Goal: Answer question/provide support: Share knowledge or assist other users

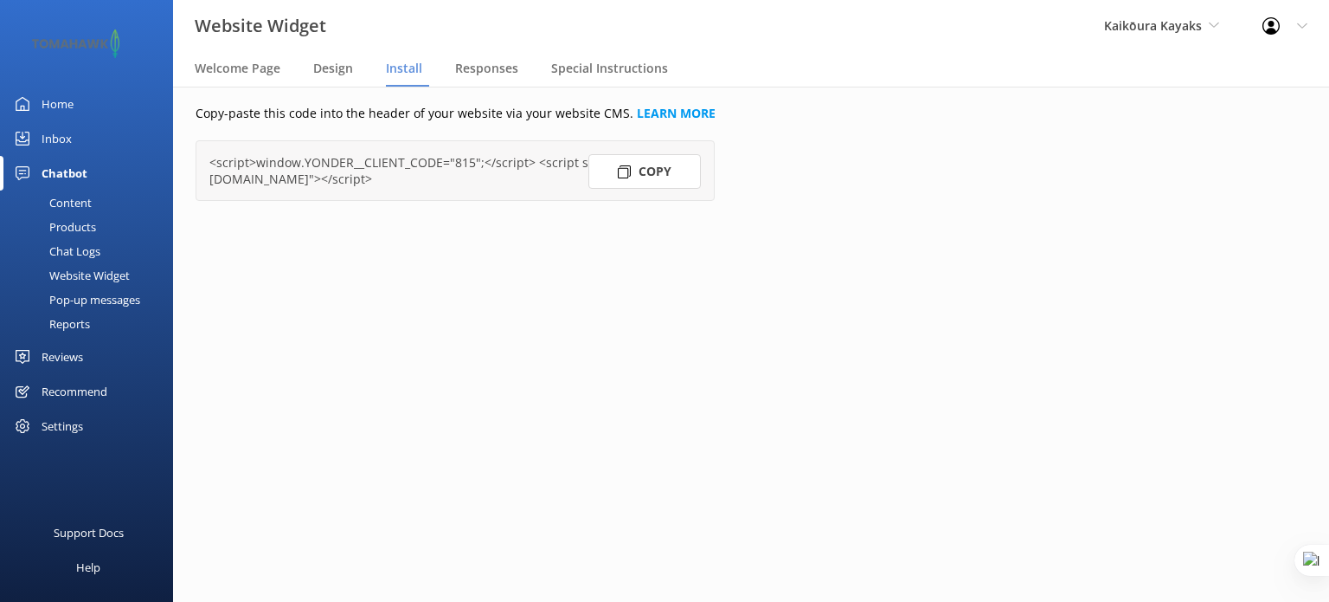
click at [55, 137] on div "Inbox" at bounding box center [57, 138] width 30 height 35
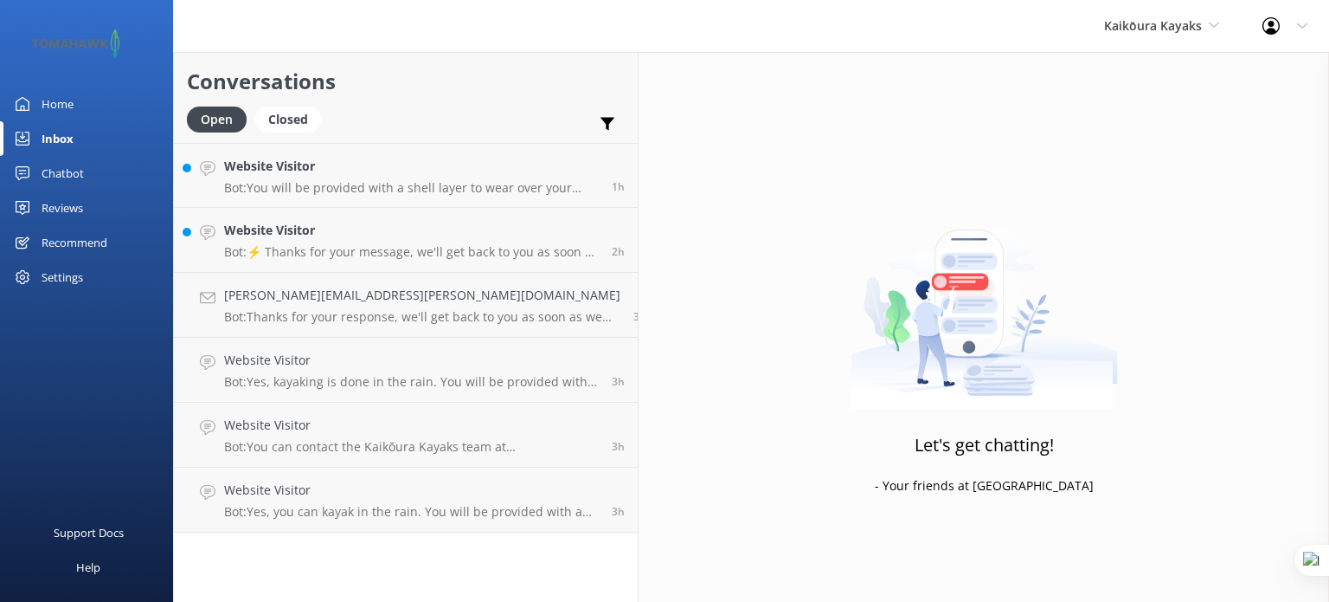
click at [66, 171] on div "Chatbot" at bounding box center [63, 173] width 42 height 35
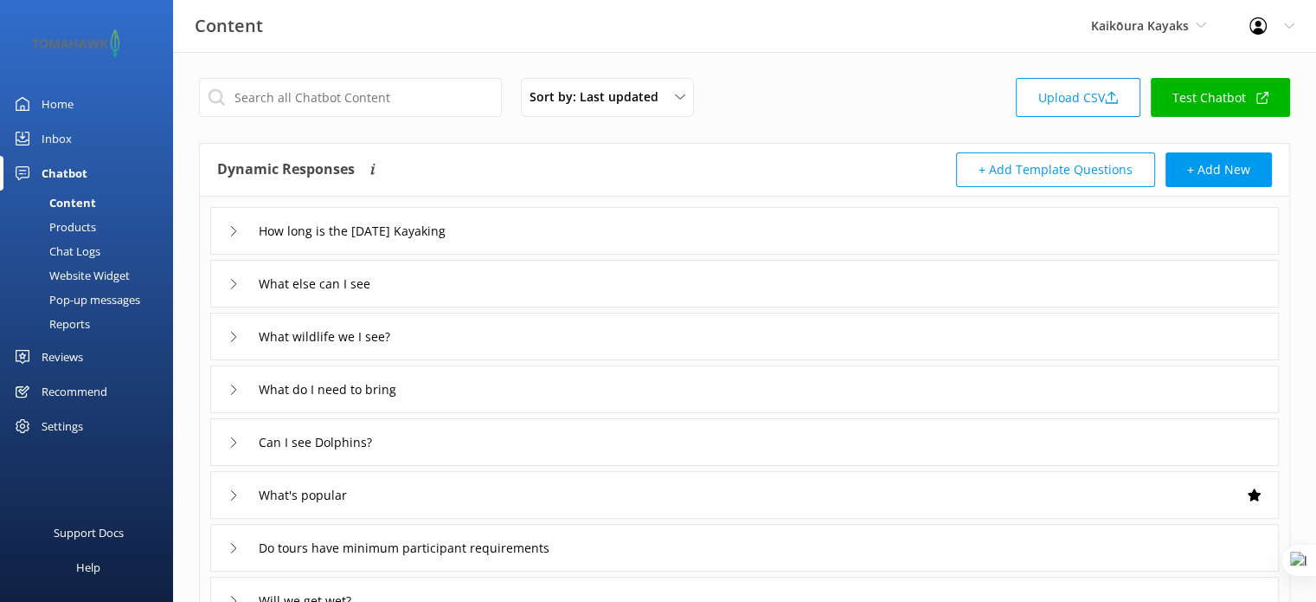
click at [83, 252] on div "Chat Logs" at bounding box center [55, 251] width 90 height 24
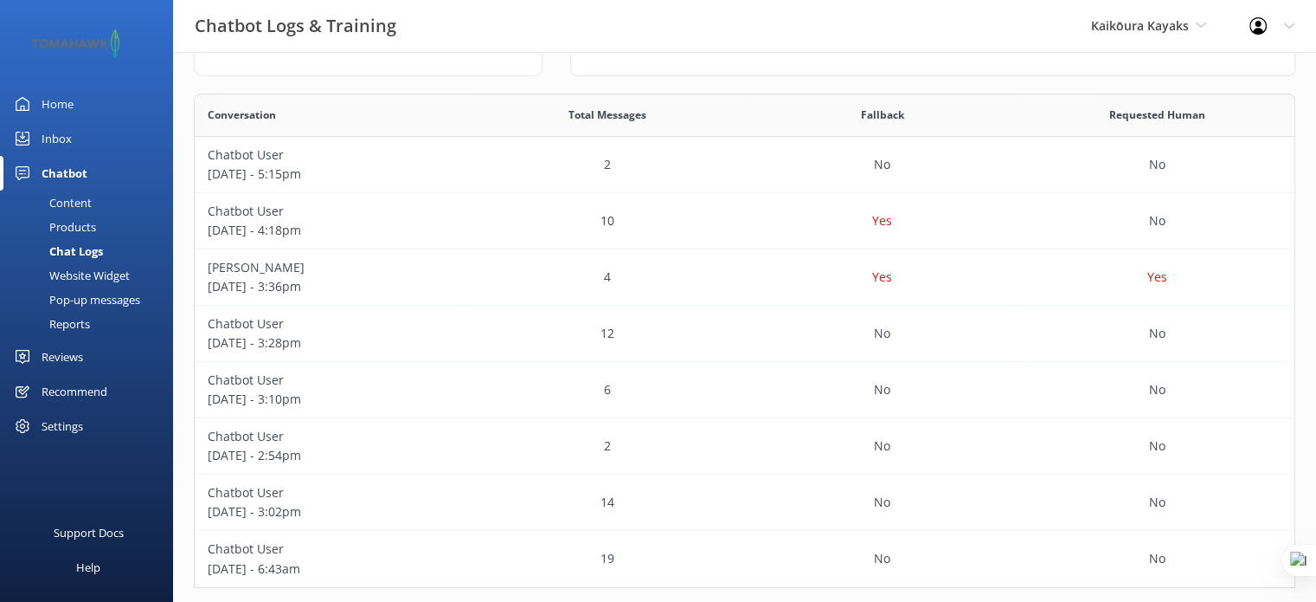
scroll to position [301, 0]
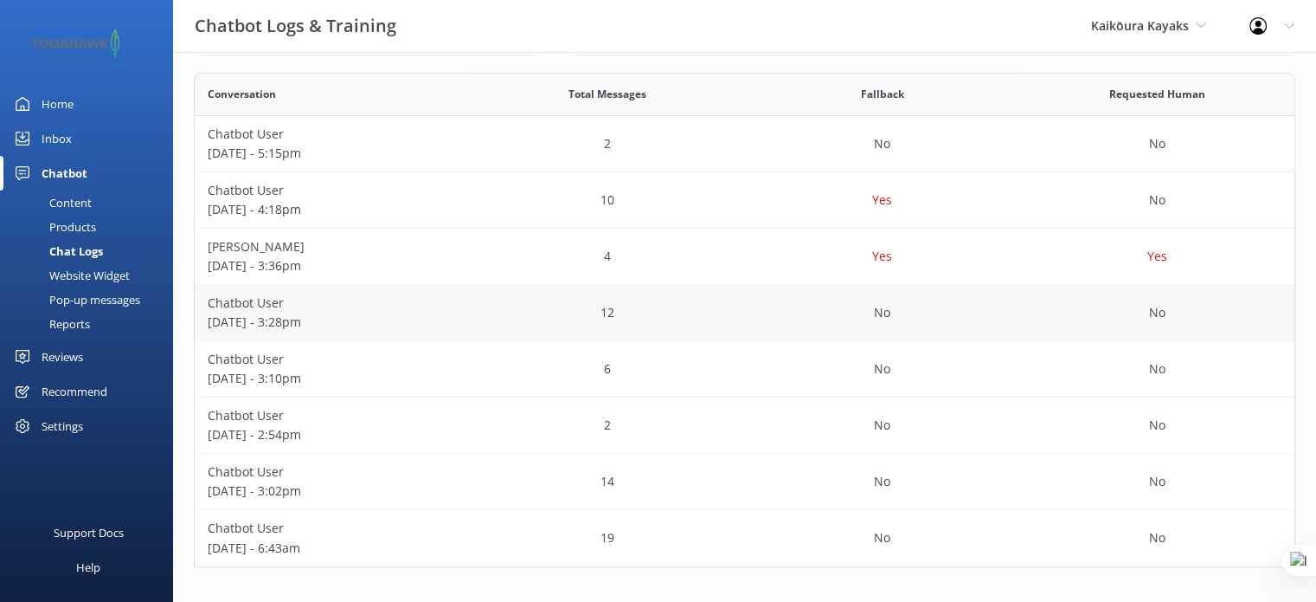
click at [495, 307] on div "12" at bounding box center [607, 313] width 275 height 56
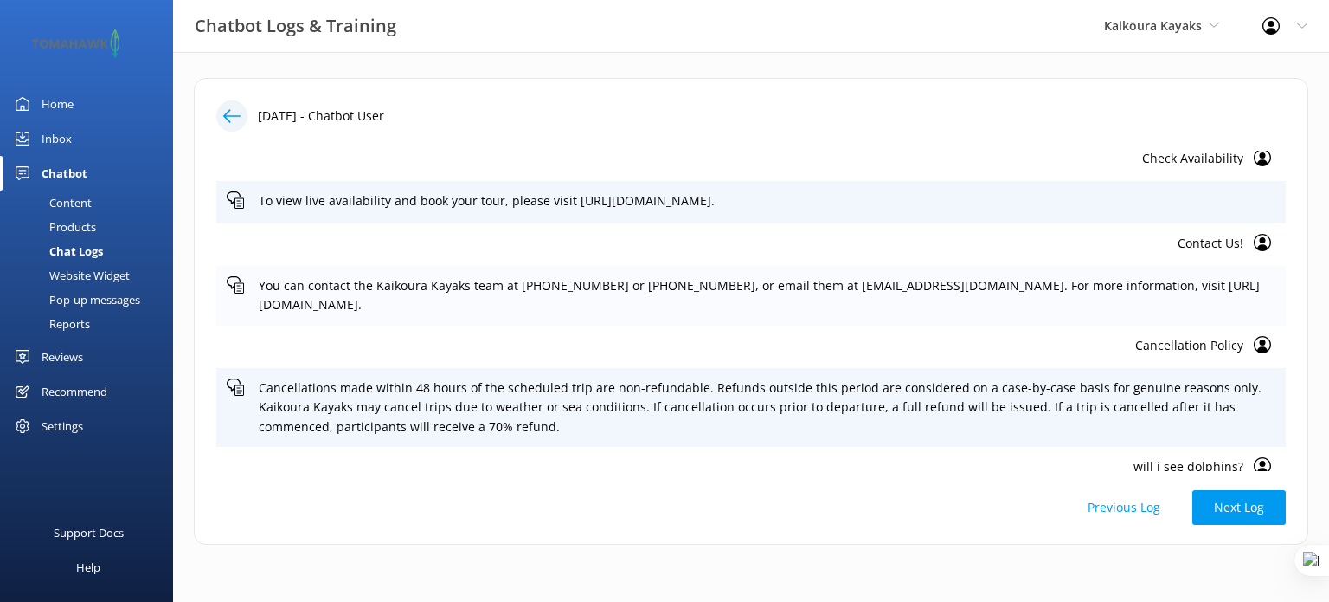
scroll to position [193, 0]
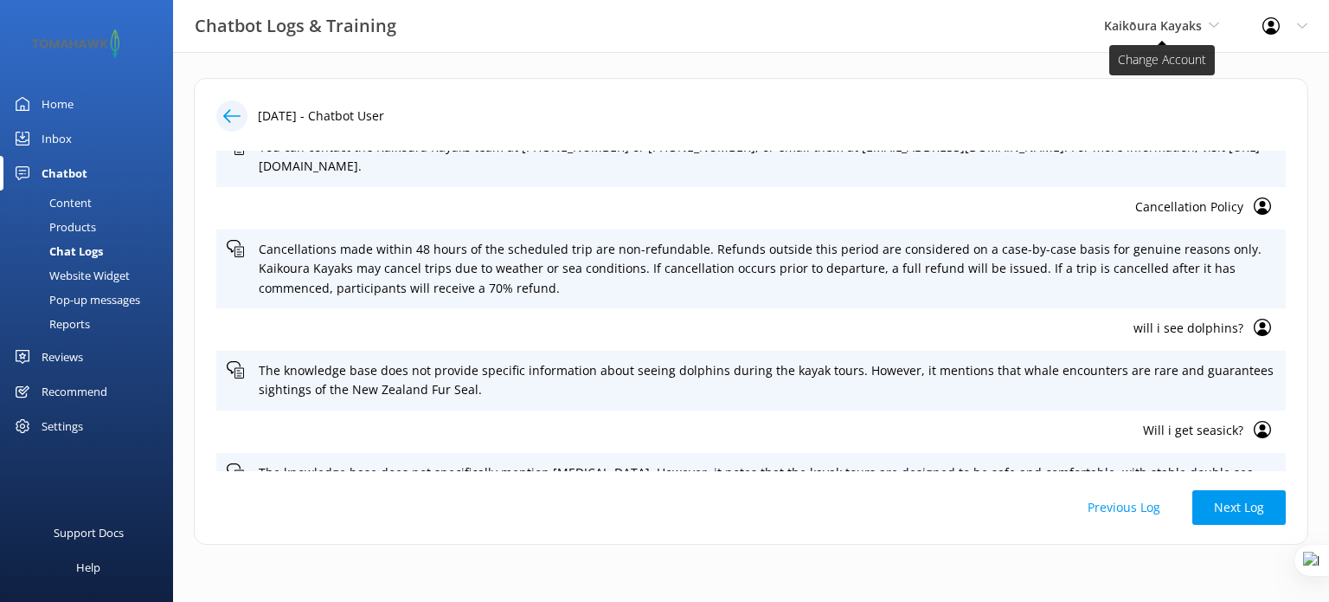
click at [1181, 32] on span "Kaikōura Kayaks" at bounding box center [1153, 25] width 98 height 16
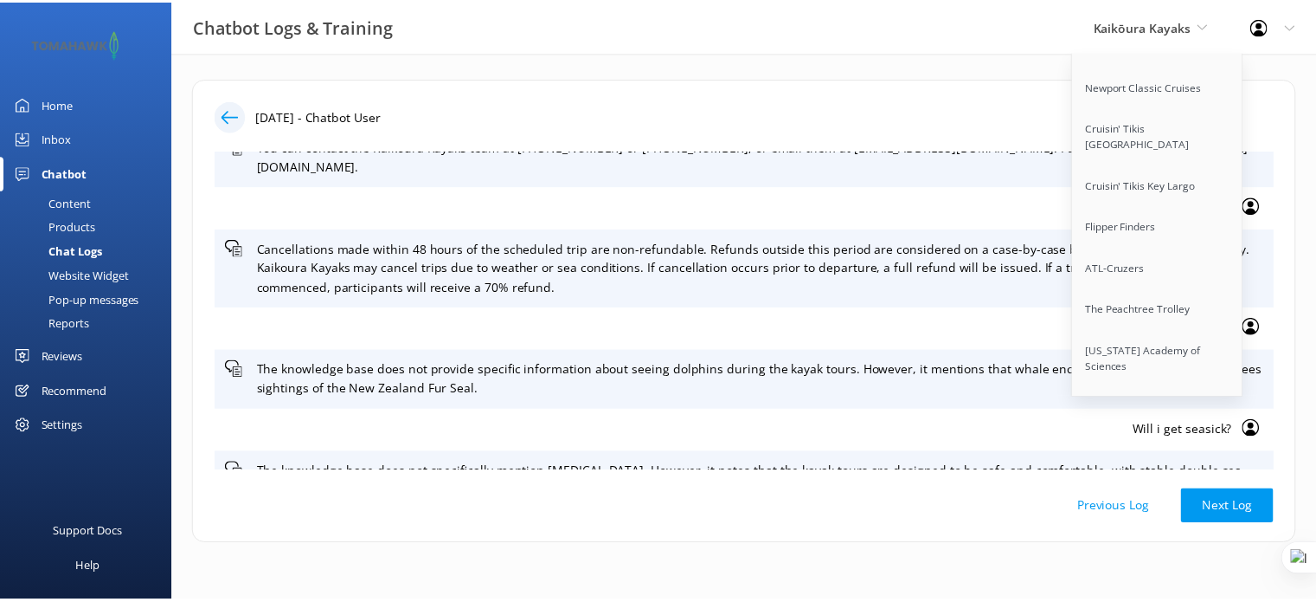
scroll to position [13972, 0]
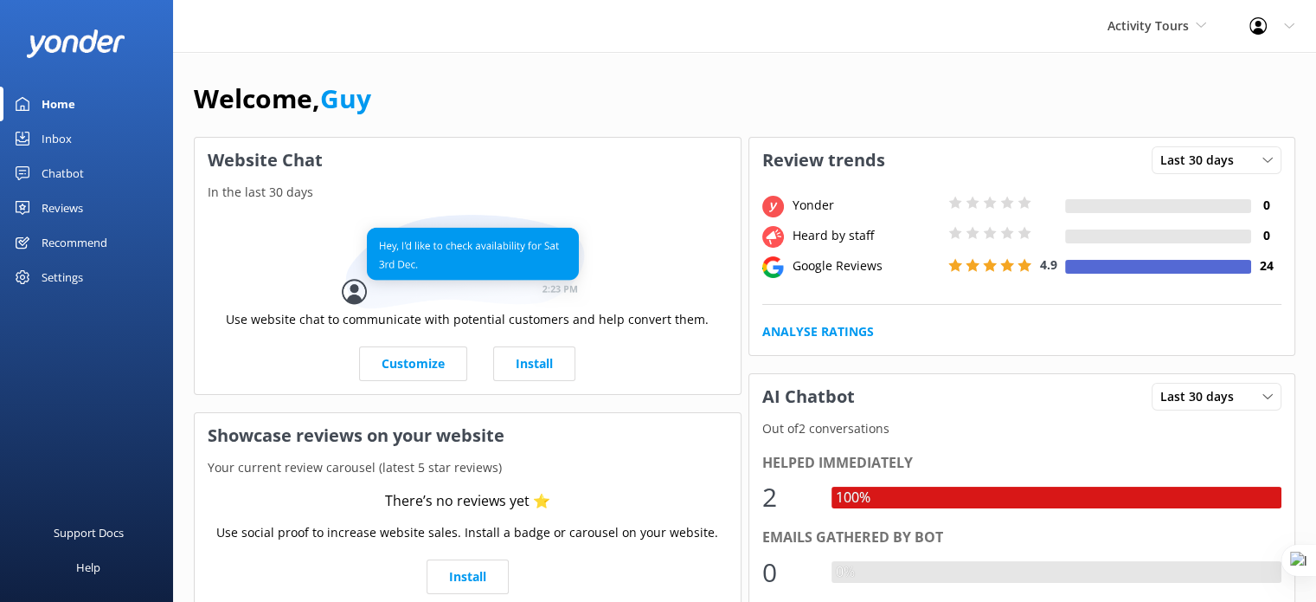
click at [201, 130] on div "Welcome, Guy" at bounding box center [745, 107] width 1102 height 59
click at [52, 194] on div "Reviews" at bounding box center [63, 207] width 42 height 35
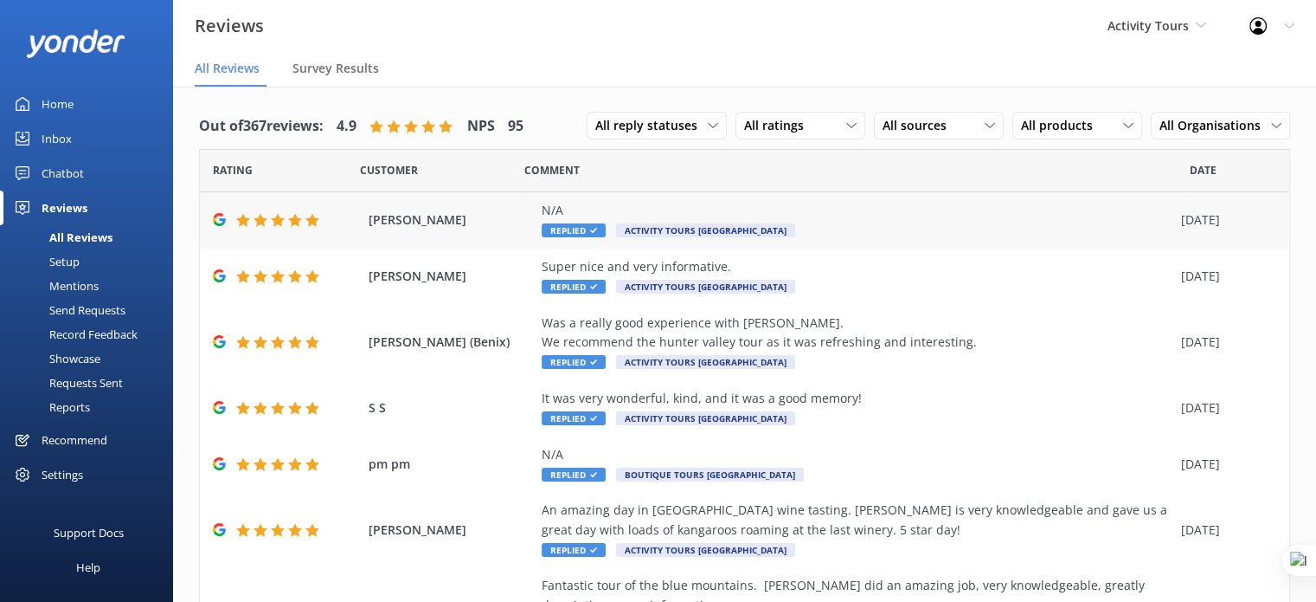
click at [775, 228] on div "N/A Replied Activity Tours Australia" at bounding box center [857, 220] width 631 height 39
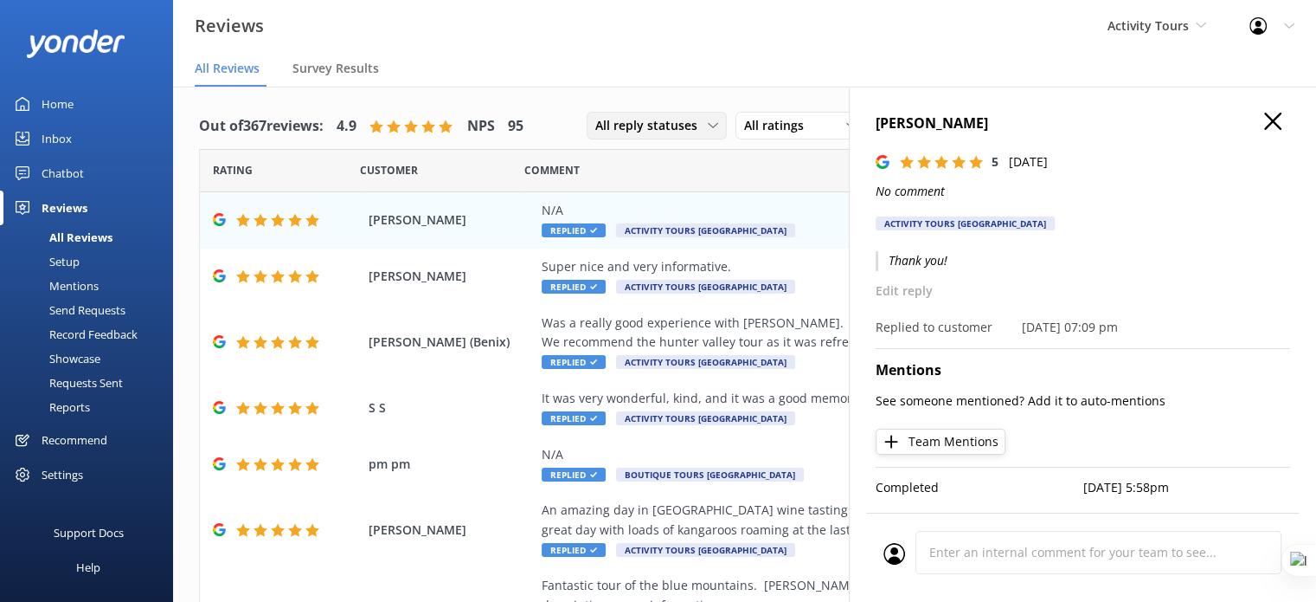
click at [642, 127] on span "All reply statuses" at bounding box center [651, 125] width 113 height 19
click at [637, 191] on div "Needs a reply" at bounding box center [629, 196] width 67 height 17
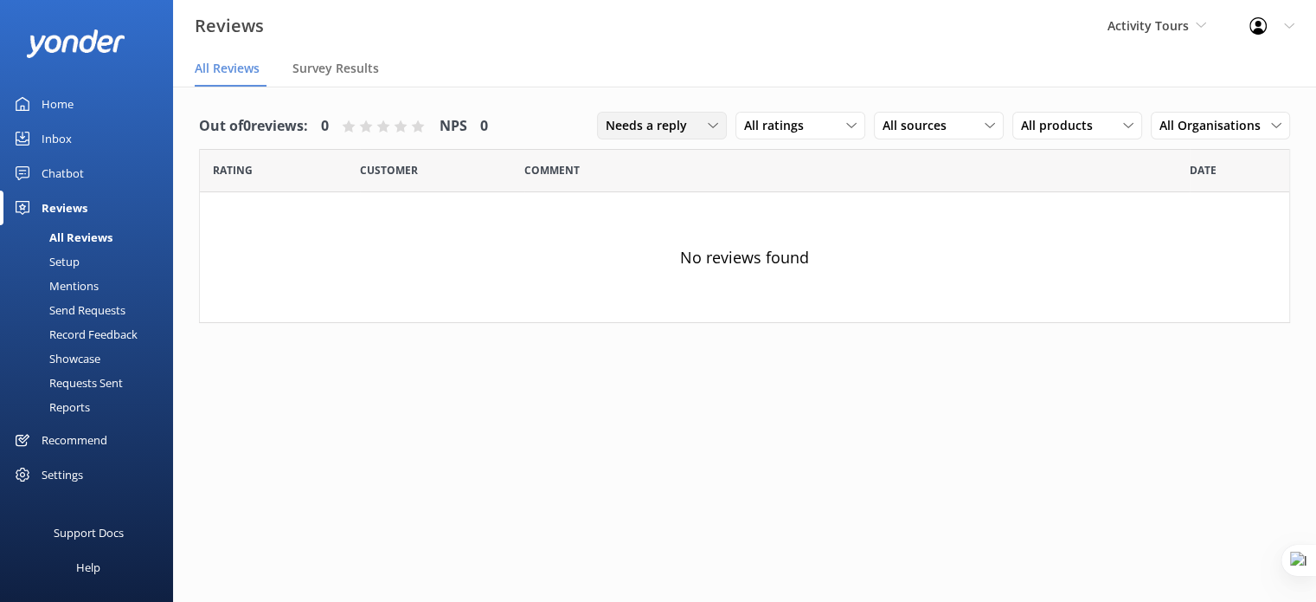
click at [653, 127] on span "Needs a reply" at bounding box center [652, 125] width 92 height 19
click at [653, 164] on div "All reply statuses" at bounding box center [649, 160] width 85 height 17
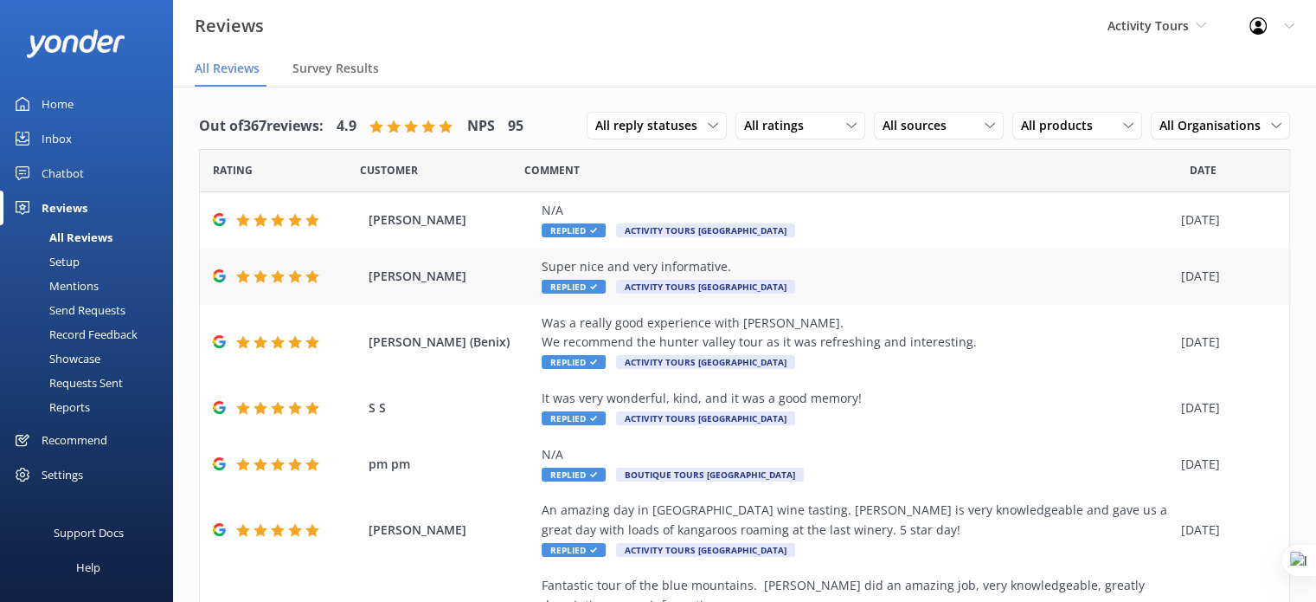
click at [500, 267] on span "Gabriel Miller" at bounding box center [451, 276] width 164 height 19
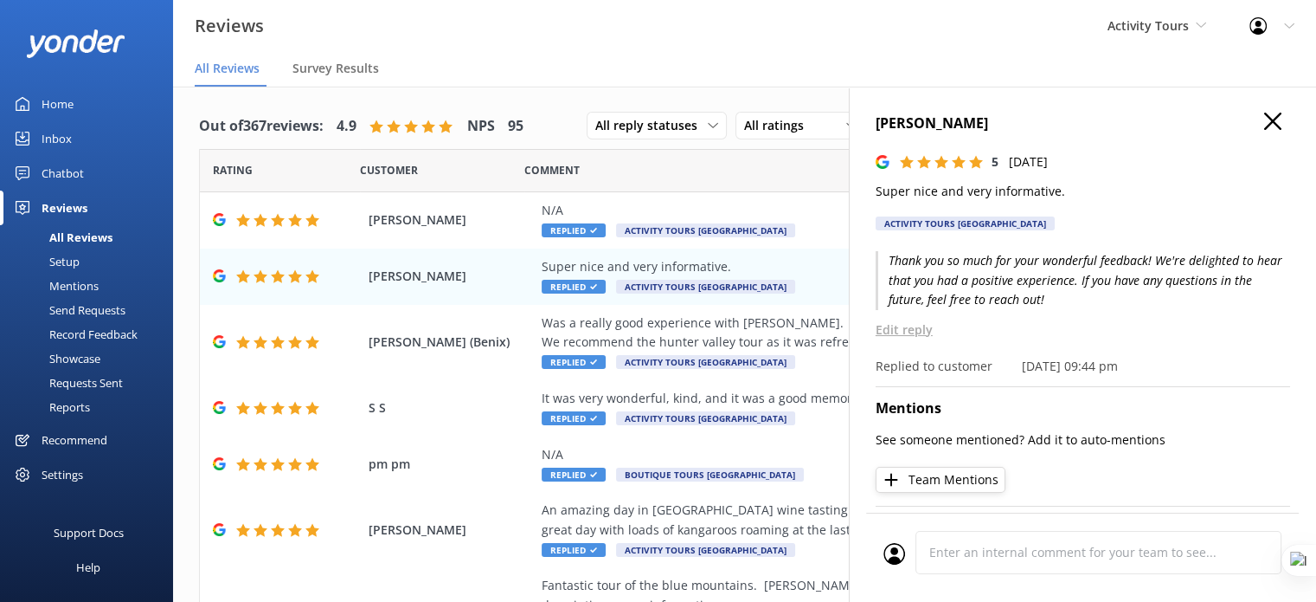
click at [929, 328] on p "Edit reply" at bounding box center [1083, 329] width 415 height 19
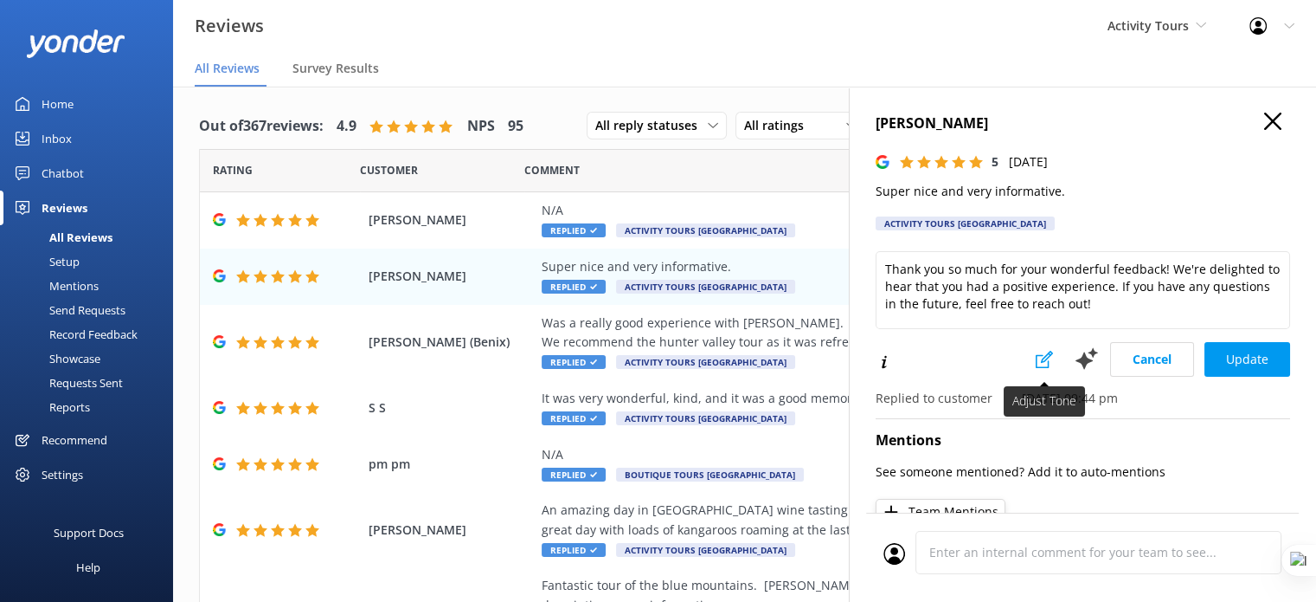
click at [1036, 360] on icon at bounding box center [1044, 359] width 17 height 17
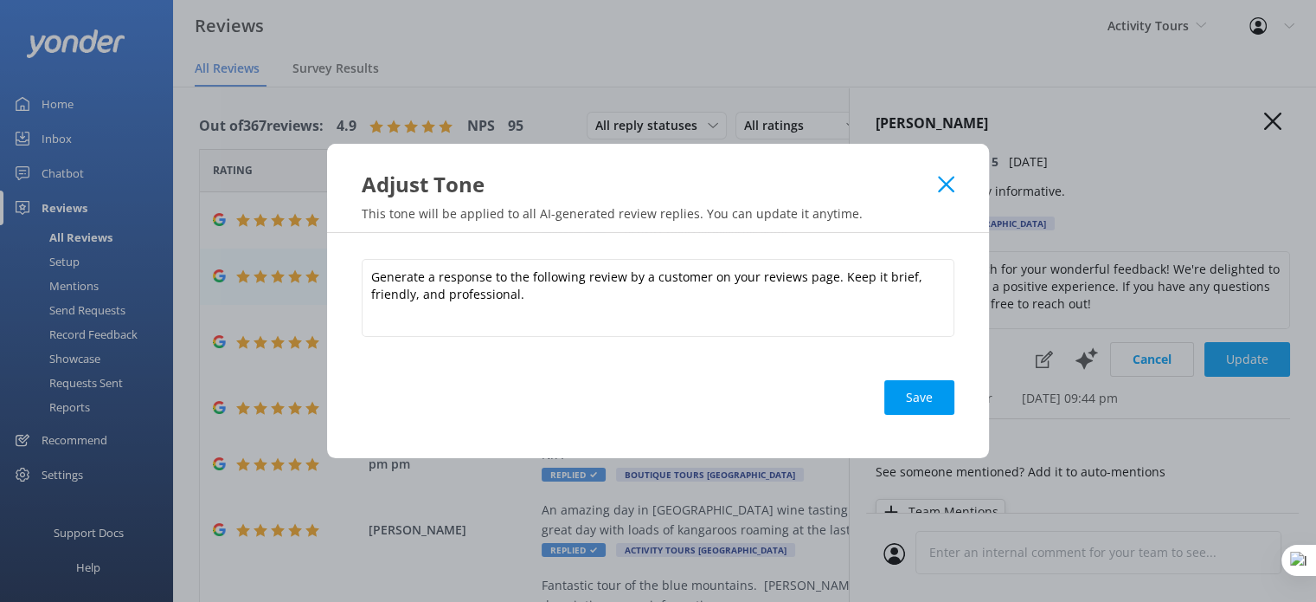
click at [942, 188] on use at bounding box center [946, 184] width 16 height 16
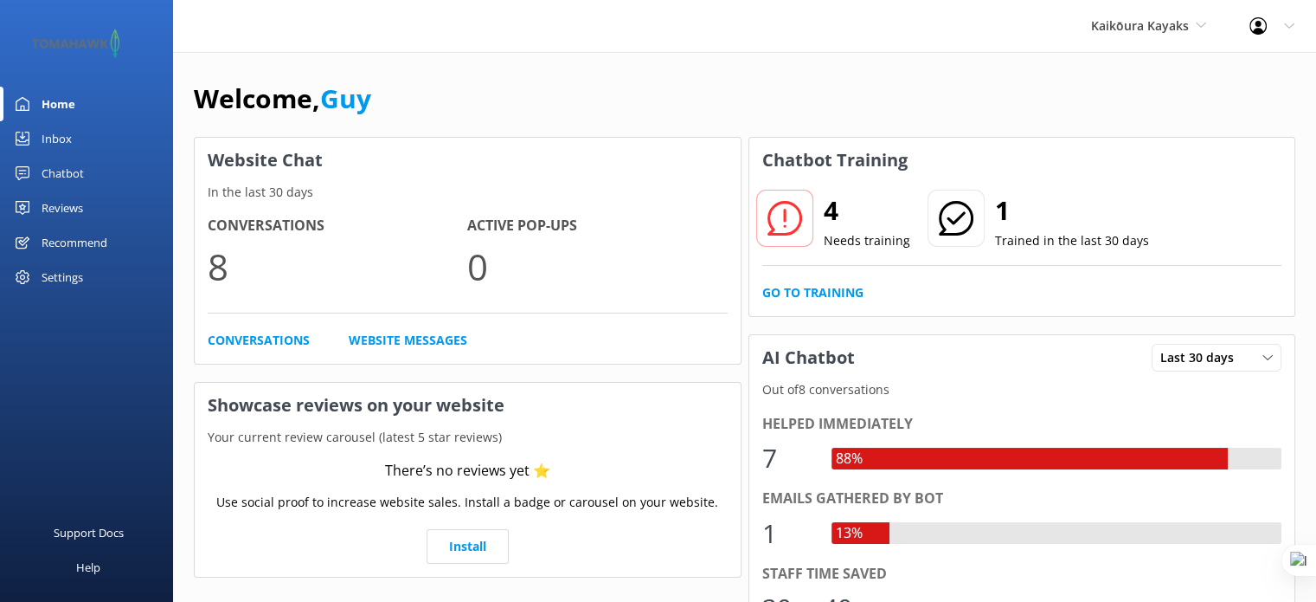
click at [48, 135] on div "Inbox" at bounding box center [57, 138] width 30 height 35
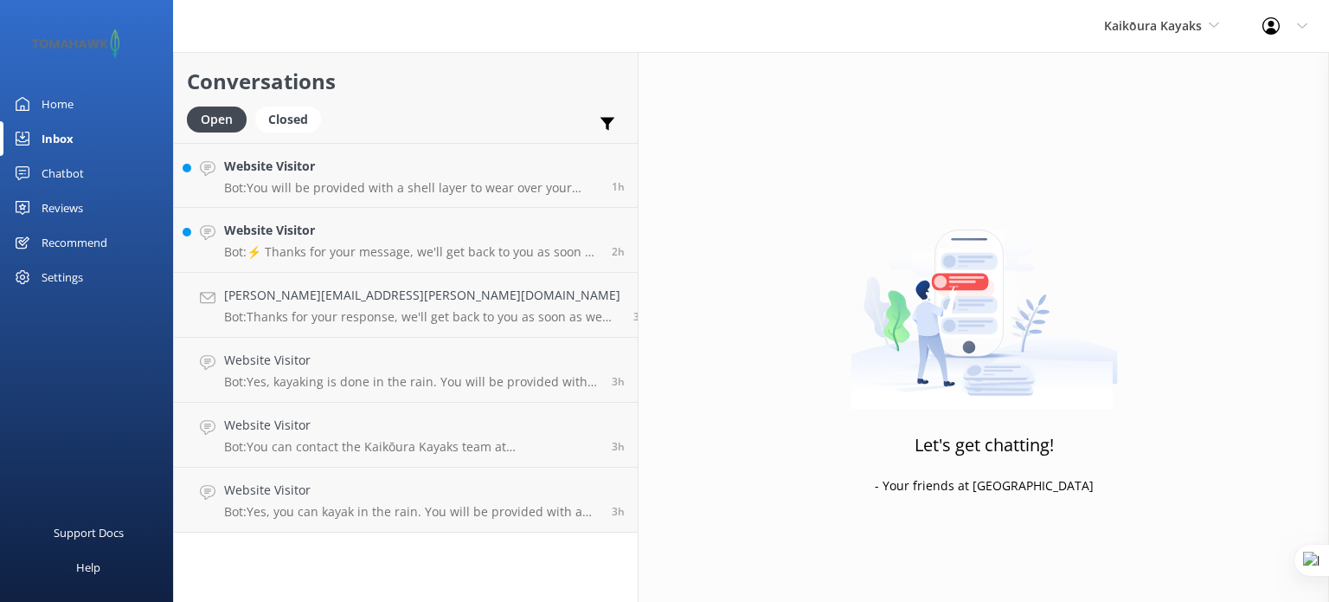
click at [39, 171] on link "Chatbot" at bounding box center [86, 173] width 173 height 35
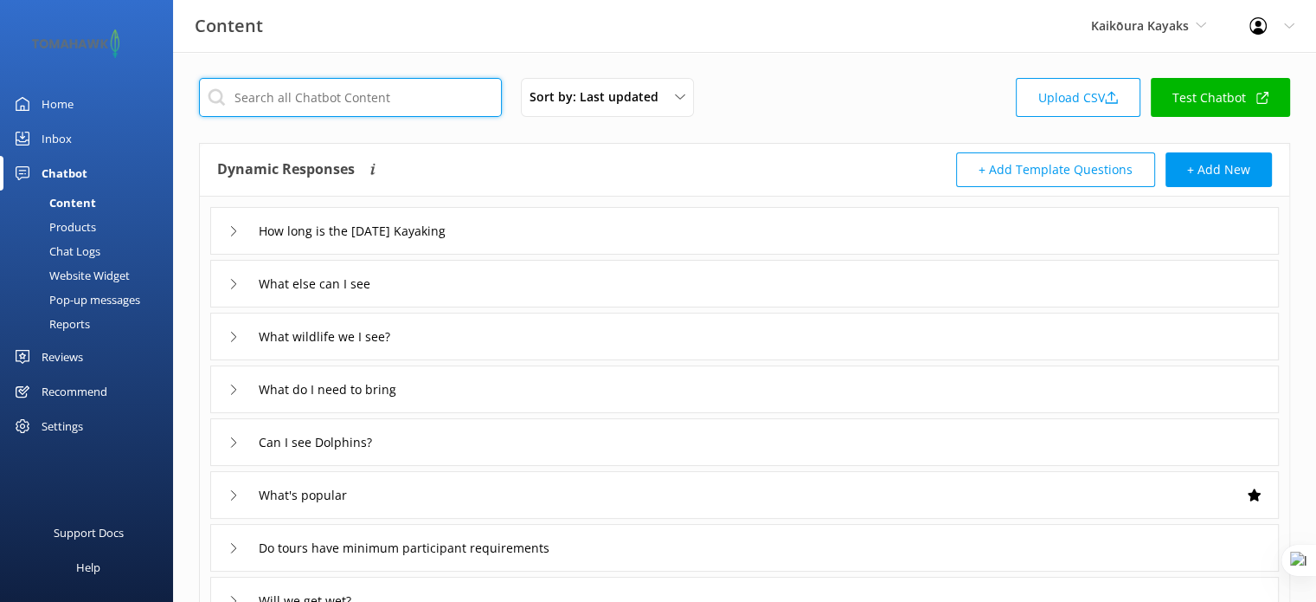
click at [344, 96] on input "text" at bounding box center [350, 97] width 303 height 39
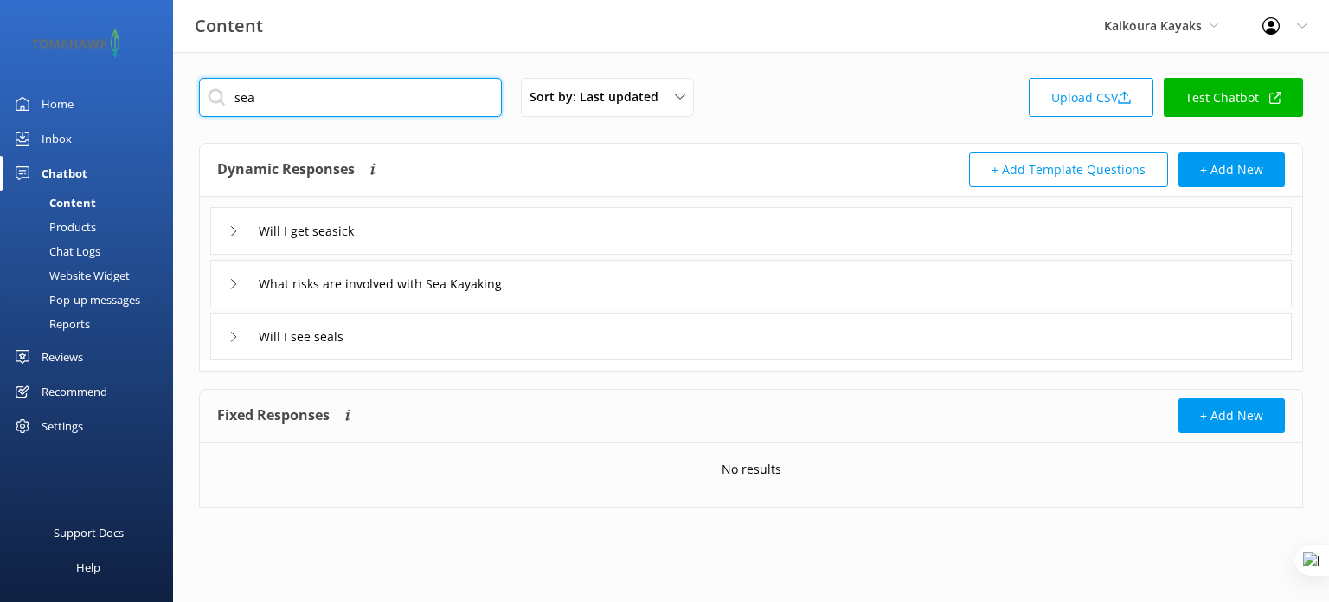
type input "sea"
click at [428, 217] on div "Will I get seasick" at bounding box center [751, 231] width 1082 height 48
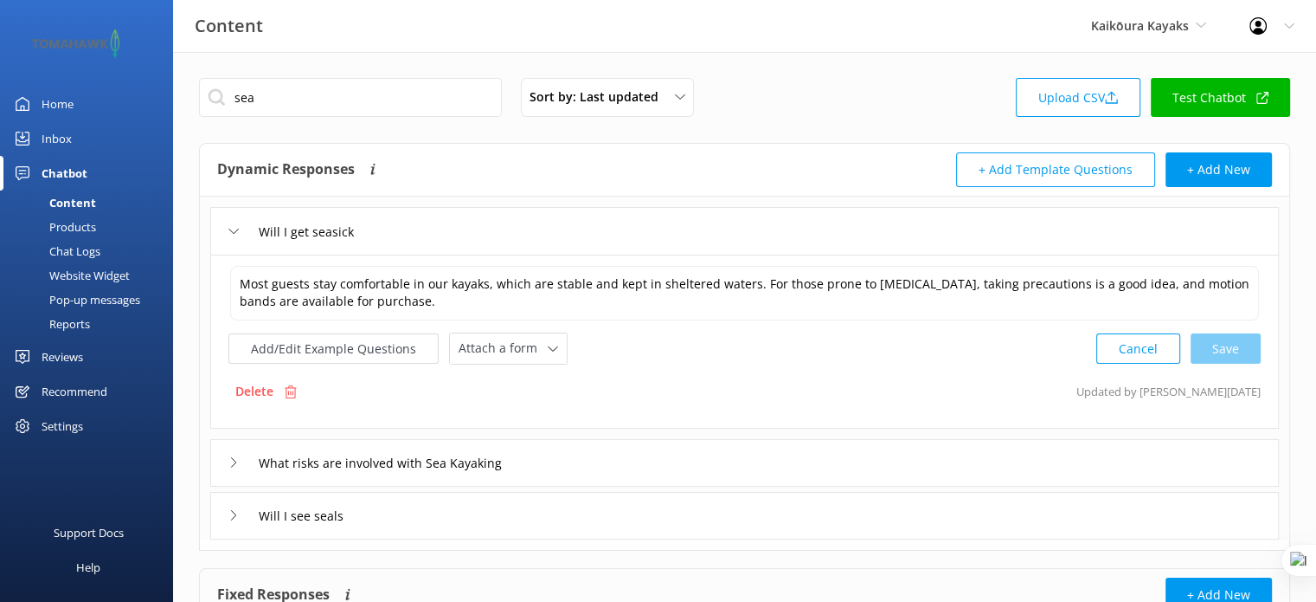
drag, startPoint x: 66, startPoint y: 222, endPoint x: 49, endPoint y: 250, distance: 32.2
click at [49, 250] on div "Chat Logs" at bounding box center [55, 251] width 90 height 24
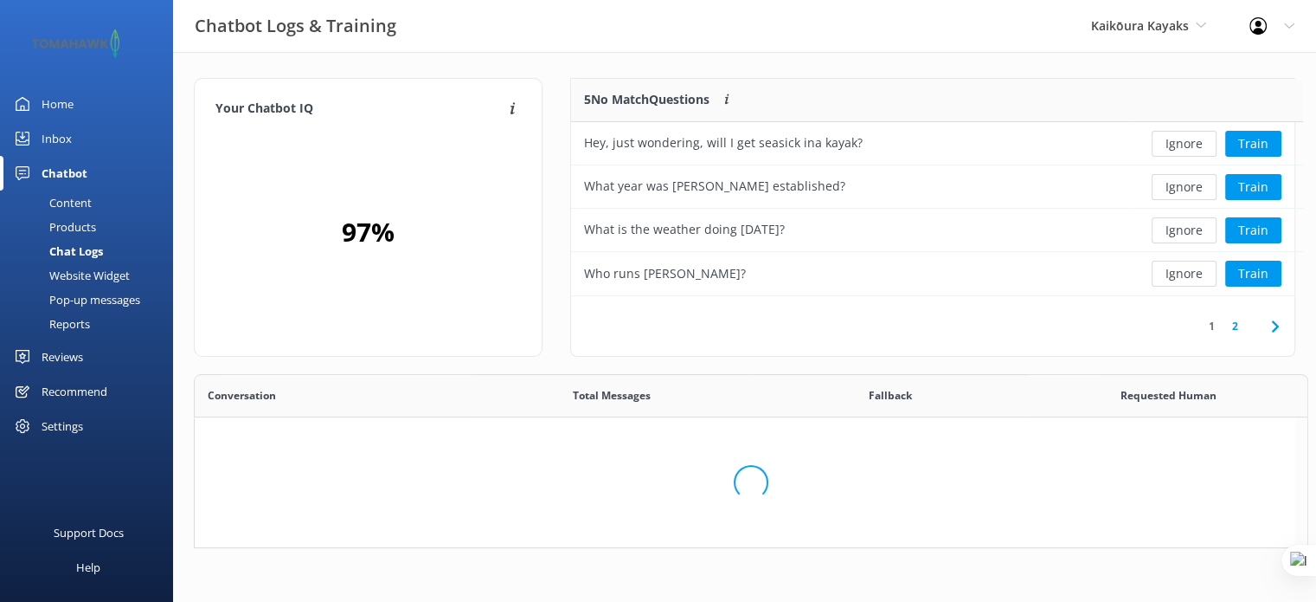
scroll to position [537, 1088]
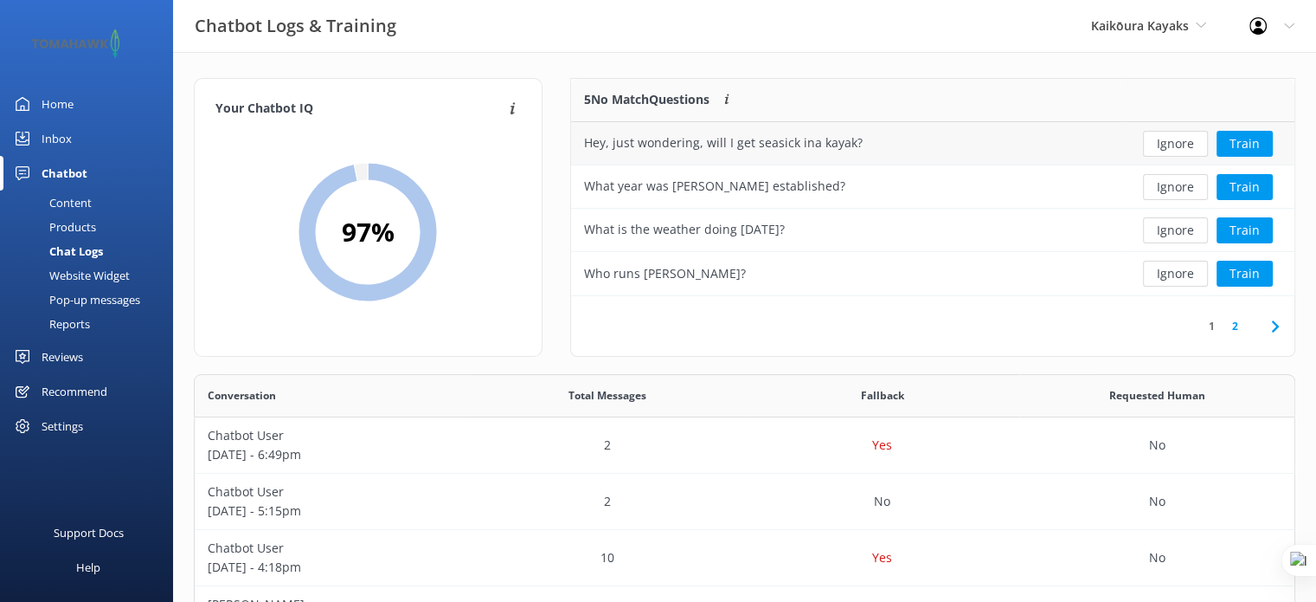
click at [863, 148] on div "Hey, just wondering, will I get seasick ina kayak?" at bounding box center [846, 143] width 550 height 43
click at [1246, 145] on button "Train" at bounding box center [1245, 144] width 56 height 26
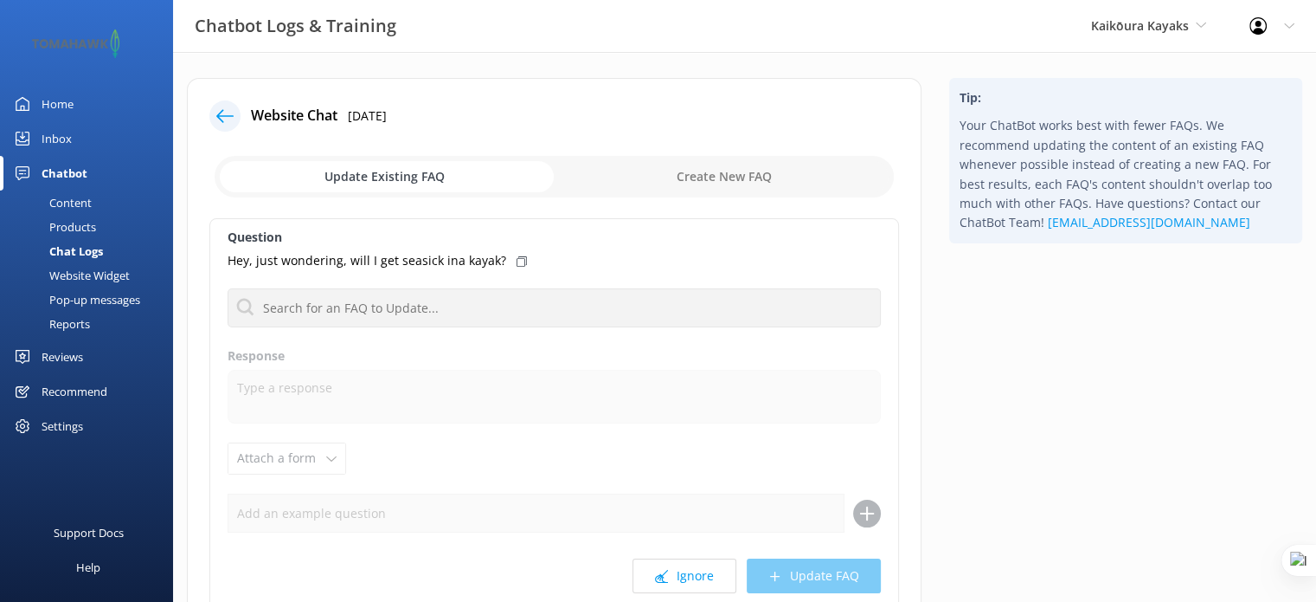
click at [521, 261] on div "Hey, just wondering, will I get seasick ina kayak?" at bounding box center [554, 260] width 653 height 19
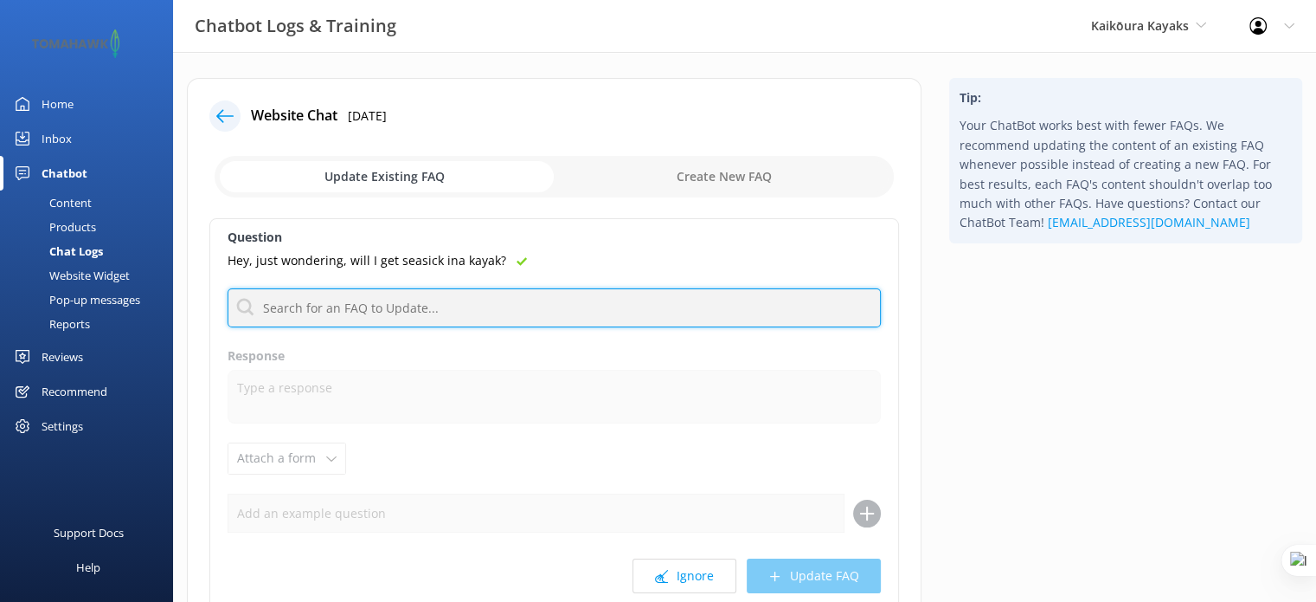
click at [332, 305] on input "text" at bounding box center [554, 307] width 653 height 39
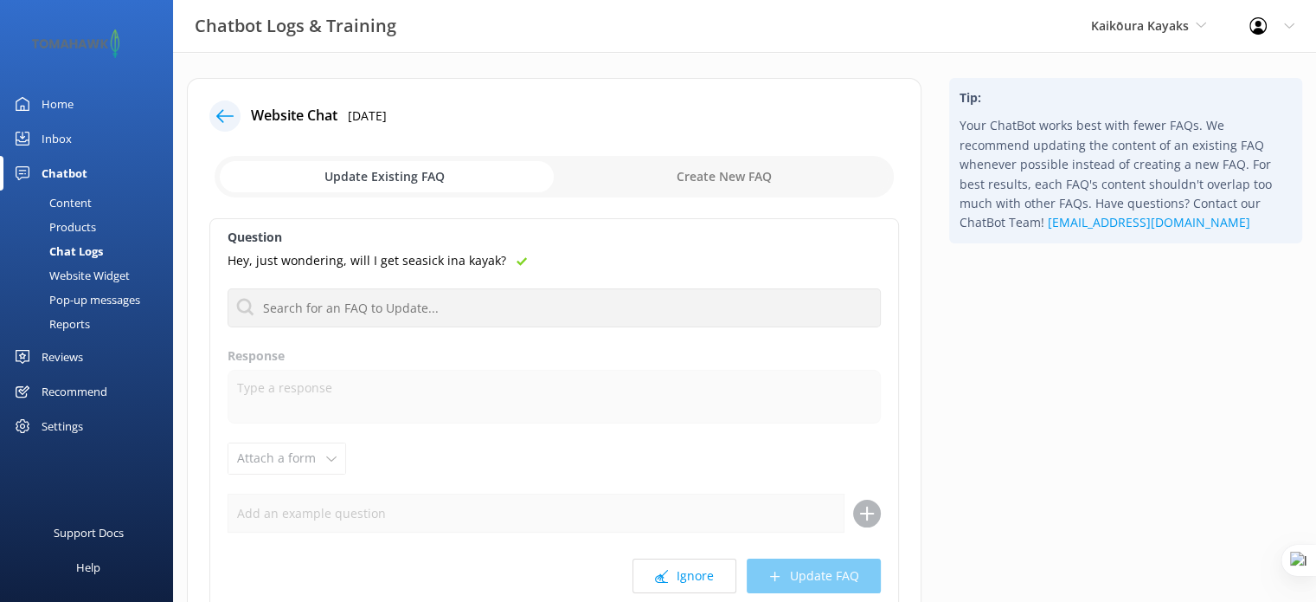
click at [546, 257] on div "Hey, just wondering, will I get seasick ina kayak?" at bounding box center [554, 260] width 653 height 19
click at [73, 194] on div "Content" at bounding box center [50, 202] width 81 height 24
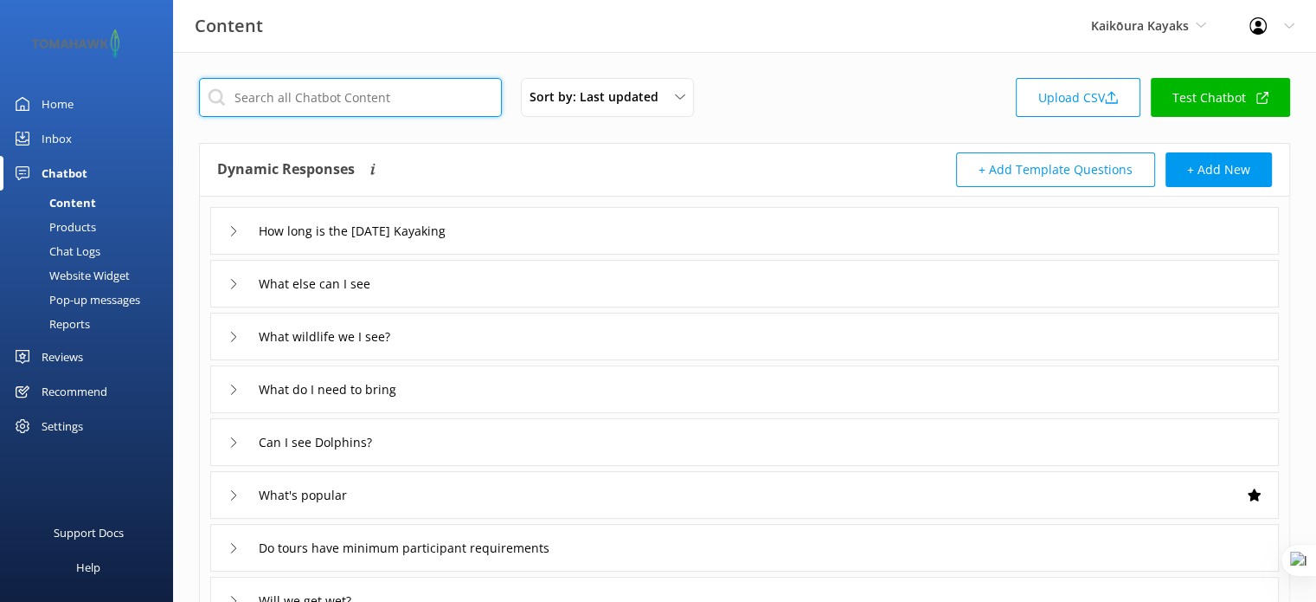
click at [355, 107] on input "text" at bounding box center [350, 97] width 303 height 39
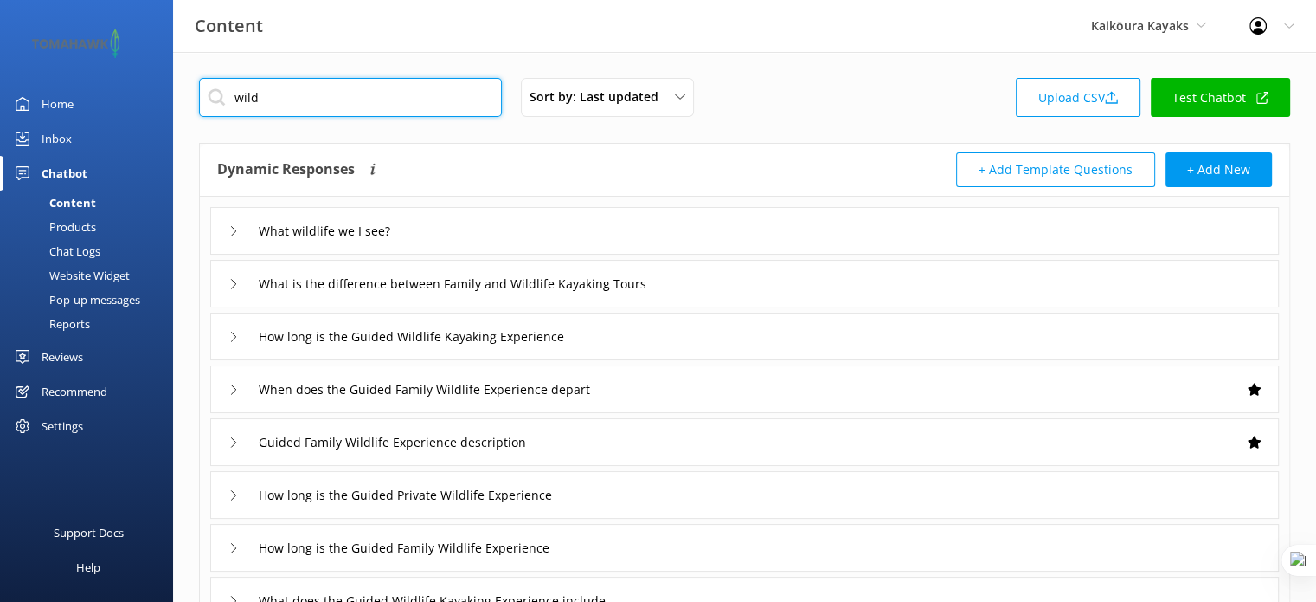
type input "wild"
click at [442, 241] on div "What wildlife we I see?" at bounding box center [744, 231] width 1069 height 48
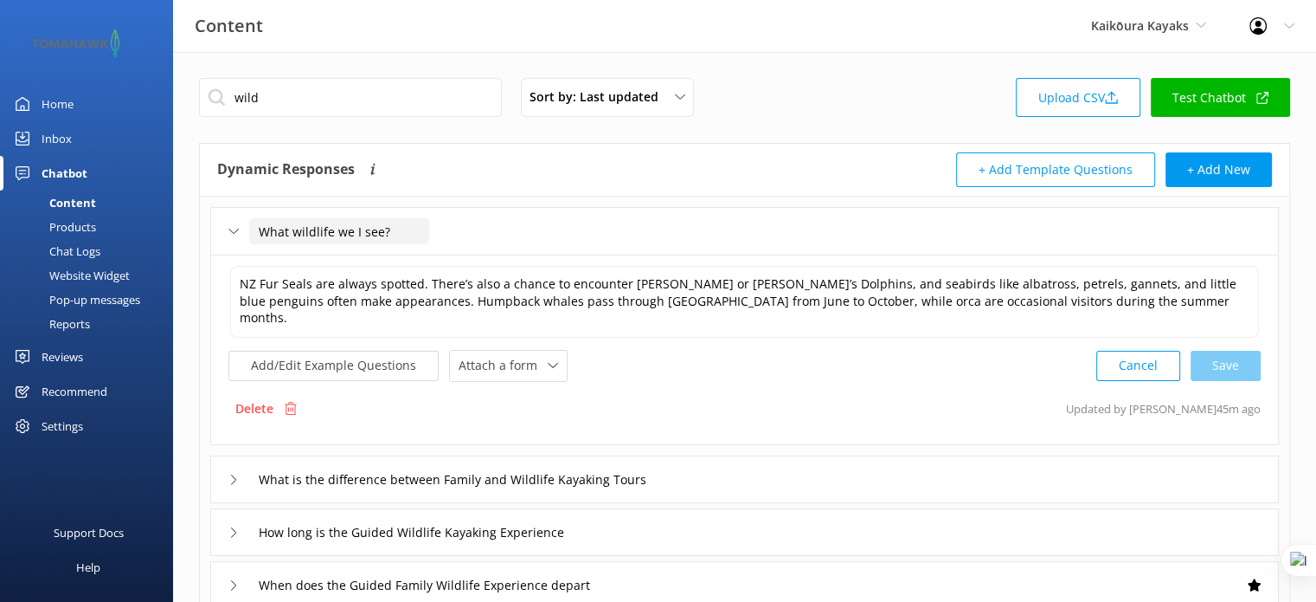
click at [376, 231] on input "What wildlife we I see?" at bounding box center [339, 231] width 180 height 26
click at [394, 231] on input "What wildlife we I see?" at bounding box center [339, 231] width 180 height 26
click at [73, 208] on div "Content" at bounding box center [53, 202] width 86 height 24
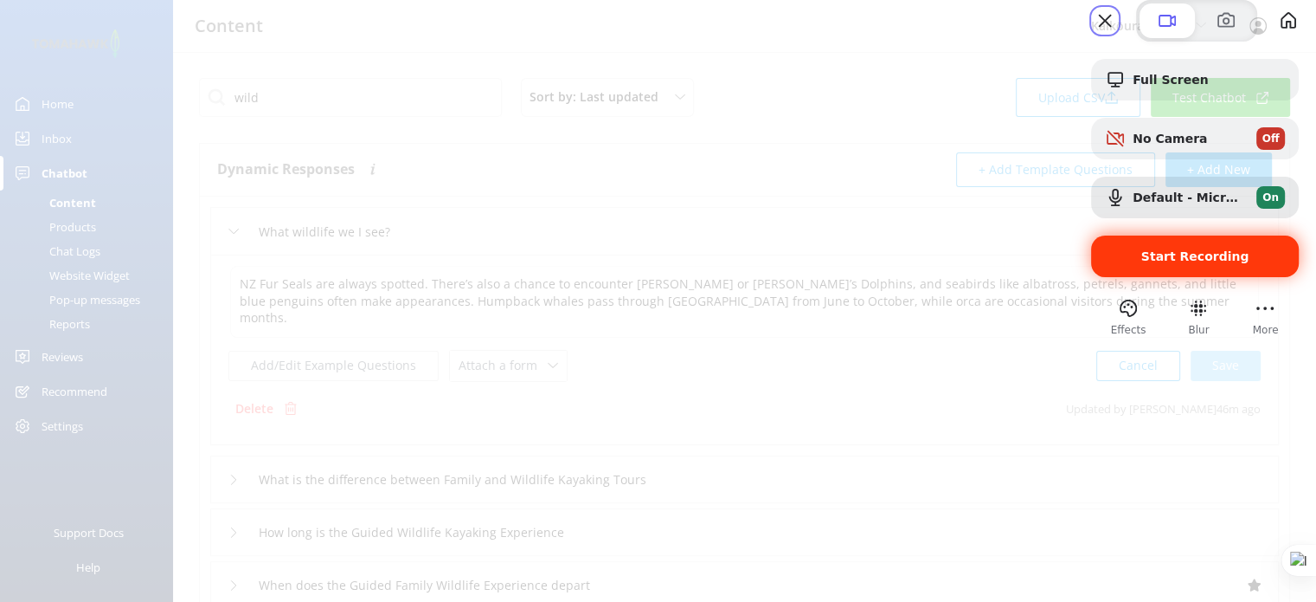
click at [1146, 277] on div "Start Recording" at bounding box center [1195, 256] width 208 height 42
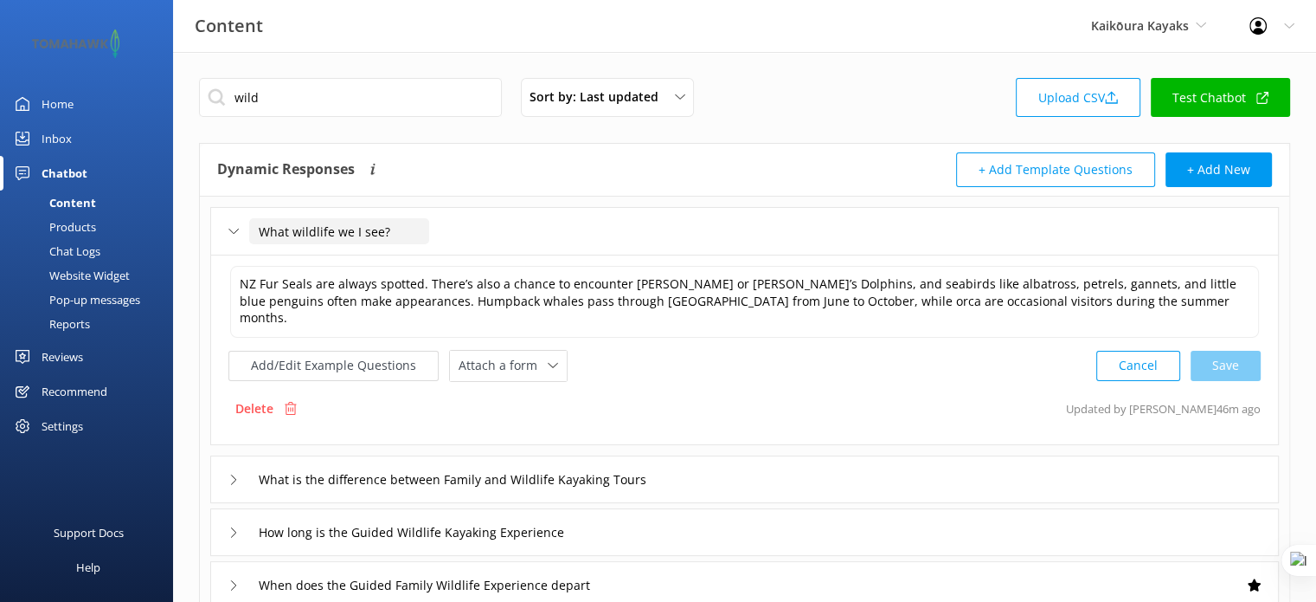
click at [365, 234] on input "What wildlife we I see?" at bounding box center [339, 231] width 180 height 26
click at [387, 230] on input "What wildlife we I see?" at bounding box center [339, 231] width 180 height 26
type input "What wildlife will I see"
click at [402, 256] on use at bounding box center [400, 256] width 7 height 5
click at [80, 231] on div "Products" at bounding box center [53, 227] width 86 height 24
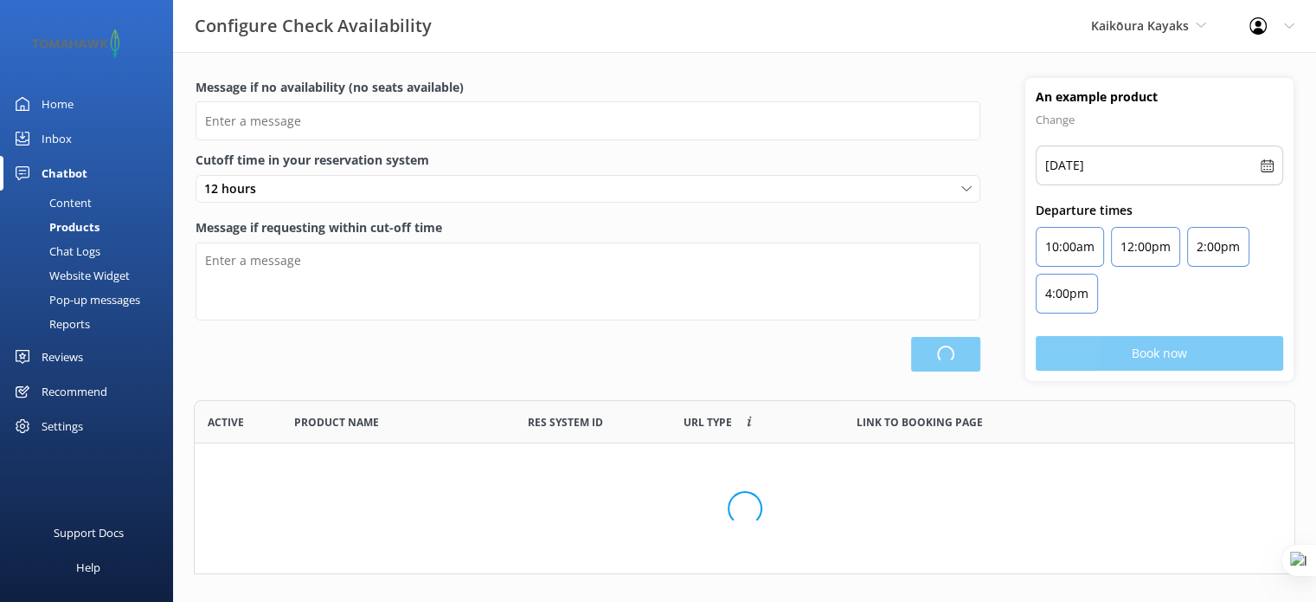
scroll to position [160, 1088]
type input "There are no seats available, please check an alternative day"
type textarea "Our online booking system closes {hours} prior to departure. Please contact us …"
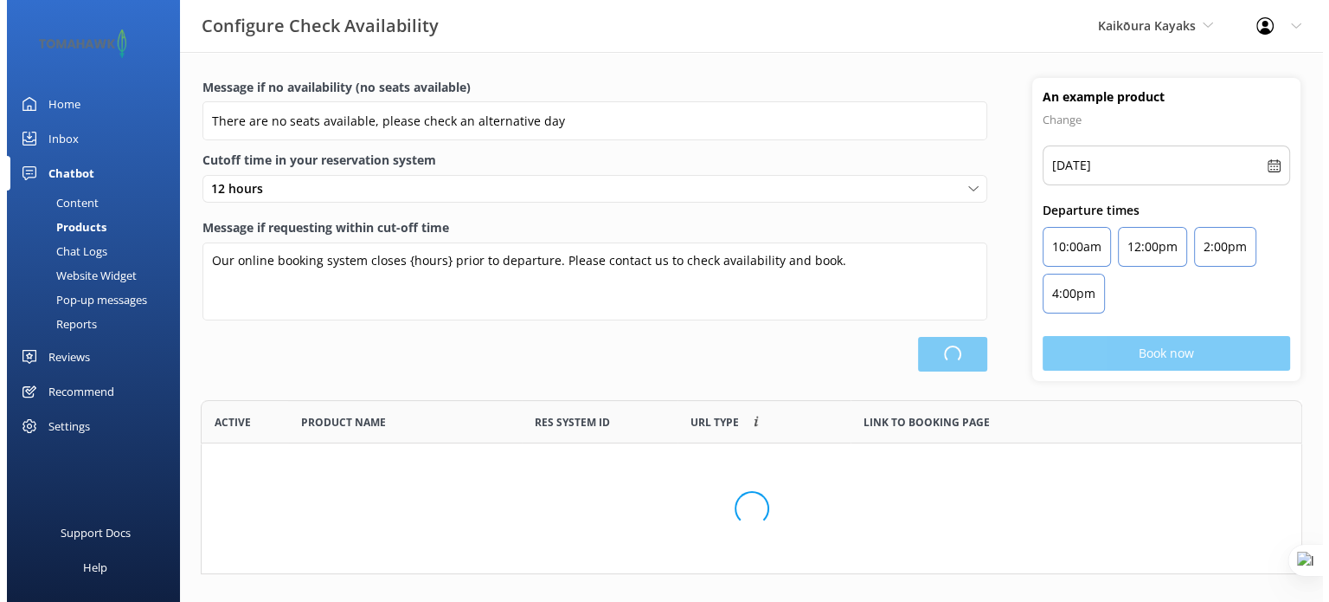
scroll to position [506, 1087]
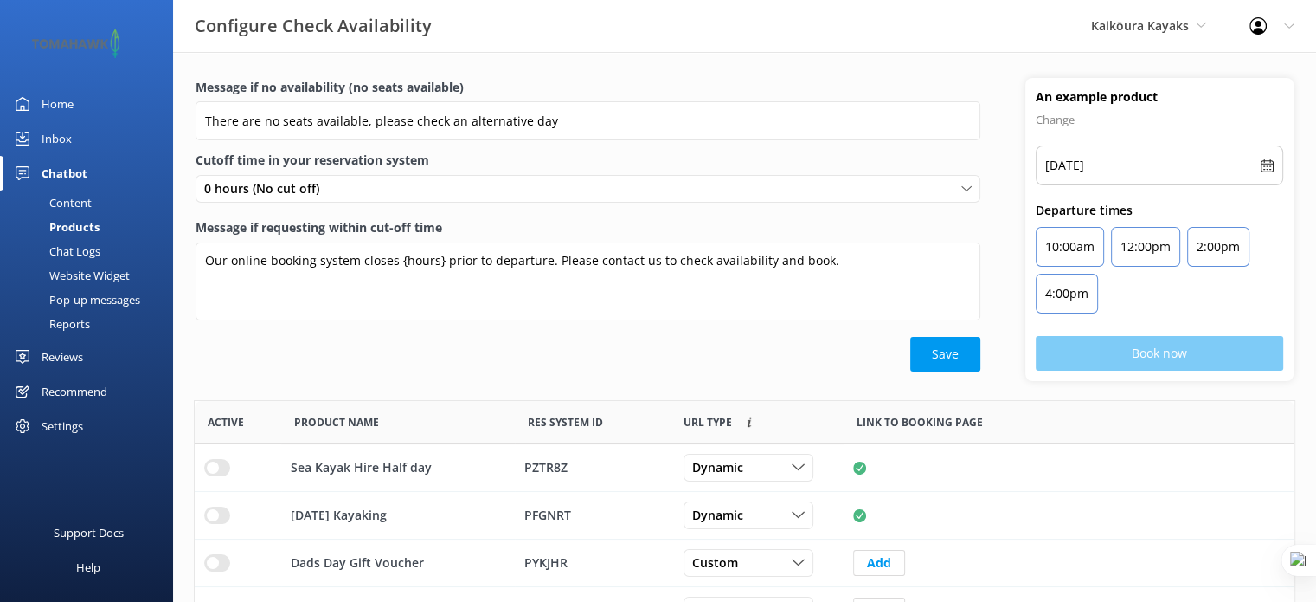
click at [81, 190] on div "Chatbot" at bounding box center [65, 173] width 46 height 35
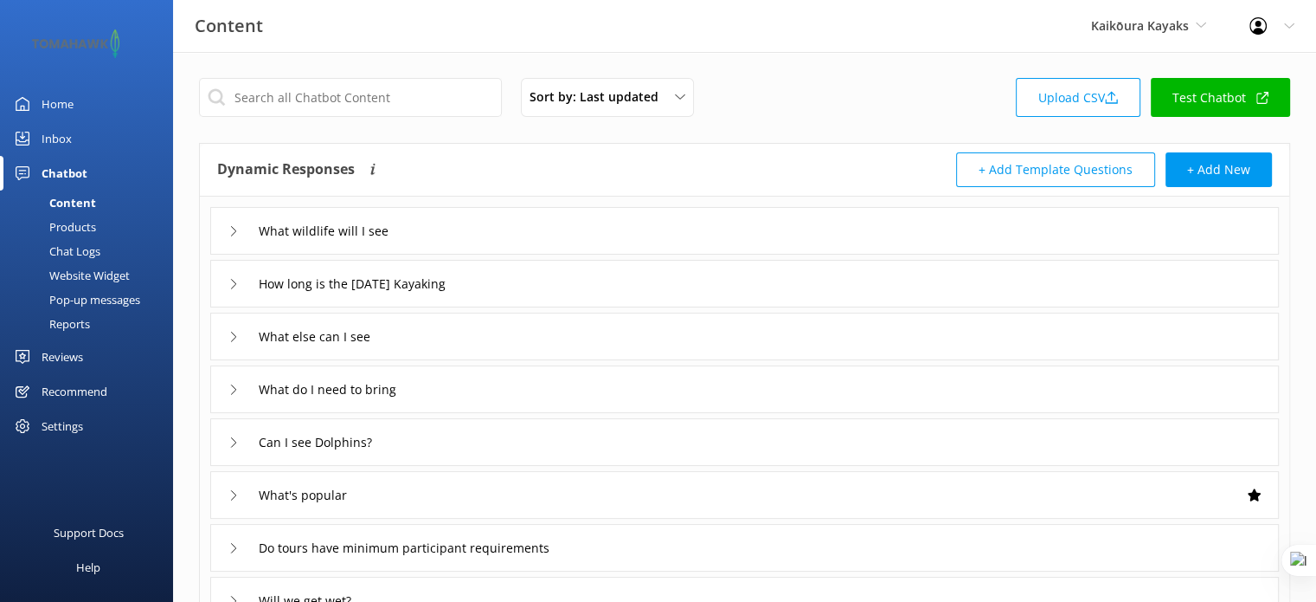
click at [99, 271] on div "Website Widget" at bounding box center [69, 275] width 119 height 24
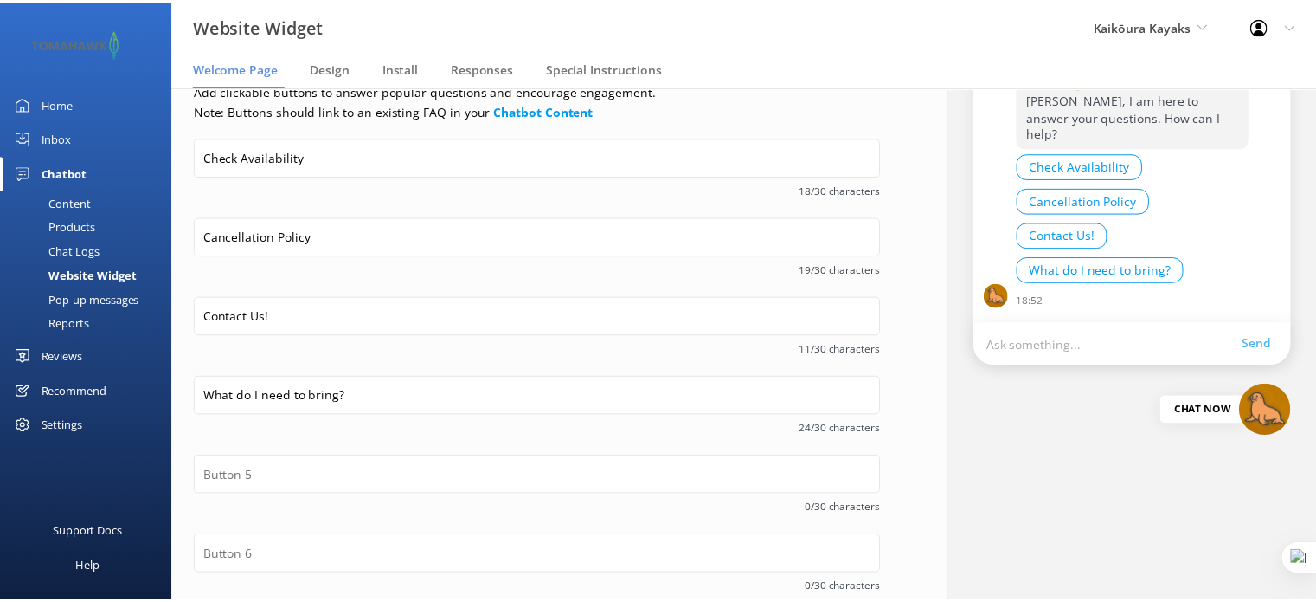
scroll to position [218, 0]
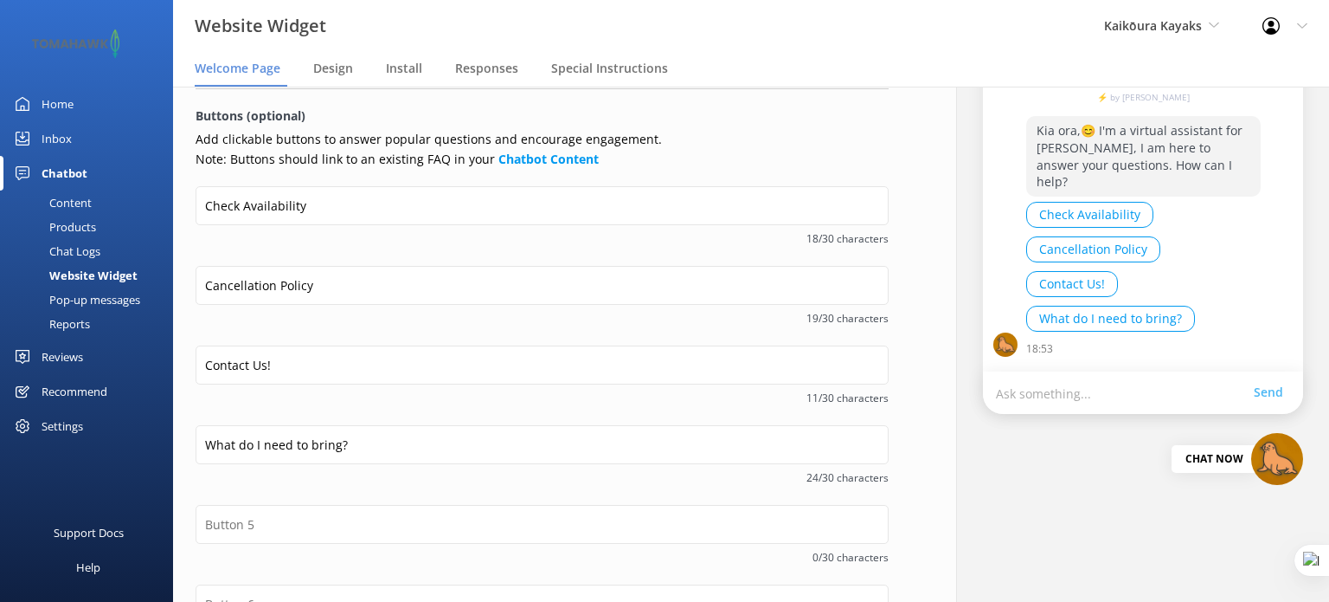
click at [77, 193] on div "Content" at bounding box center [50, 202] width 81 height 24
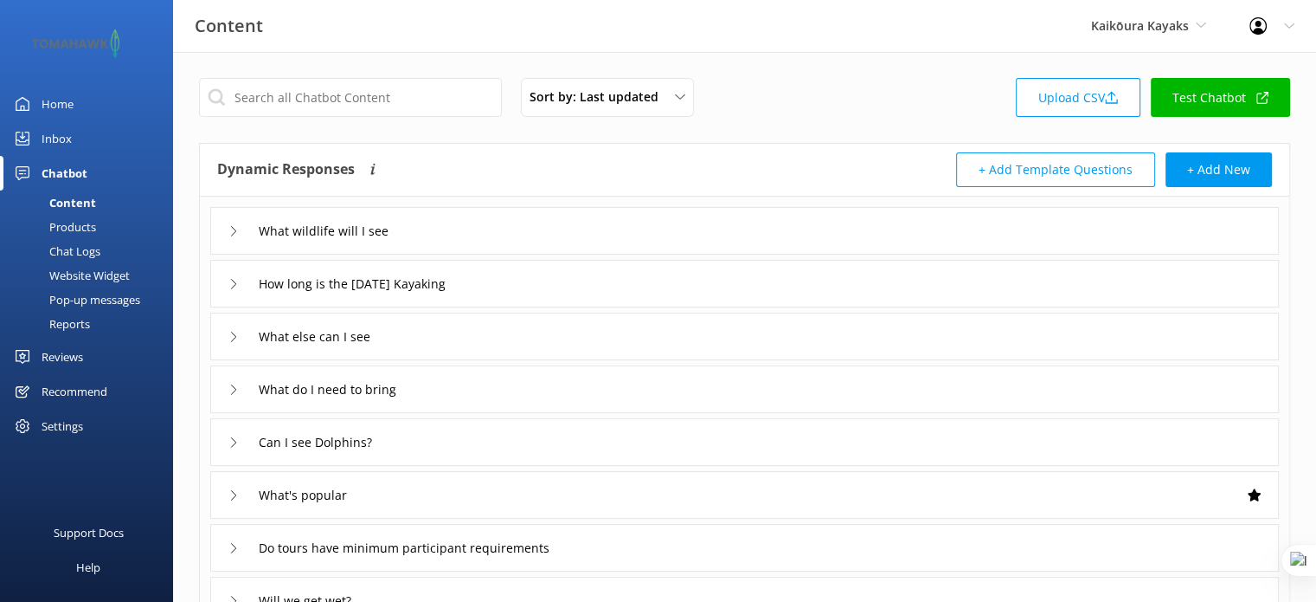
click at [571, 284] on div "How long is the Christmas Day Kayaking" at bounding box center [744, 284] width 1069 height 48
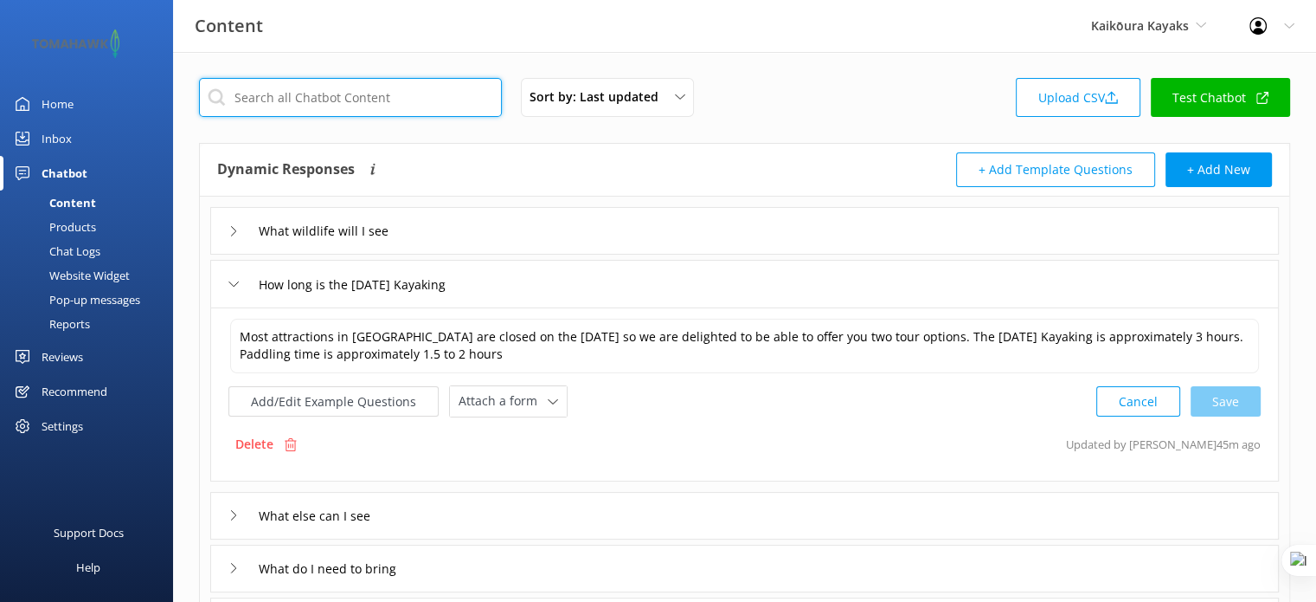
click at [318, 106] on input "text" at bounding box center [350, 97] width 303 height 39
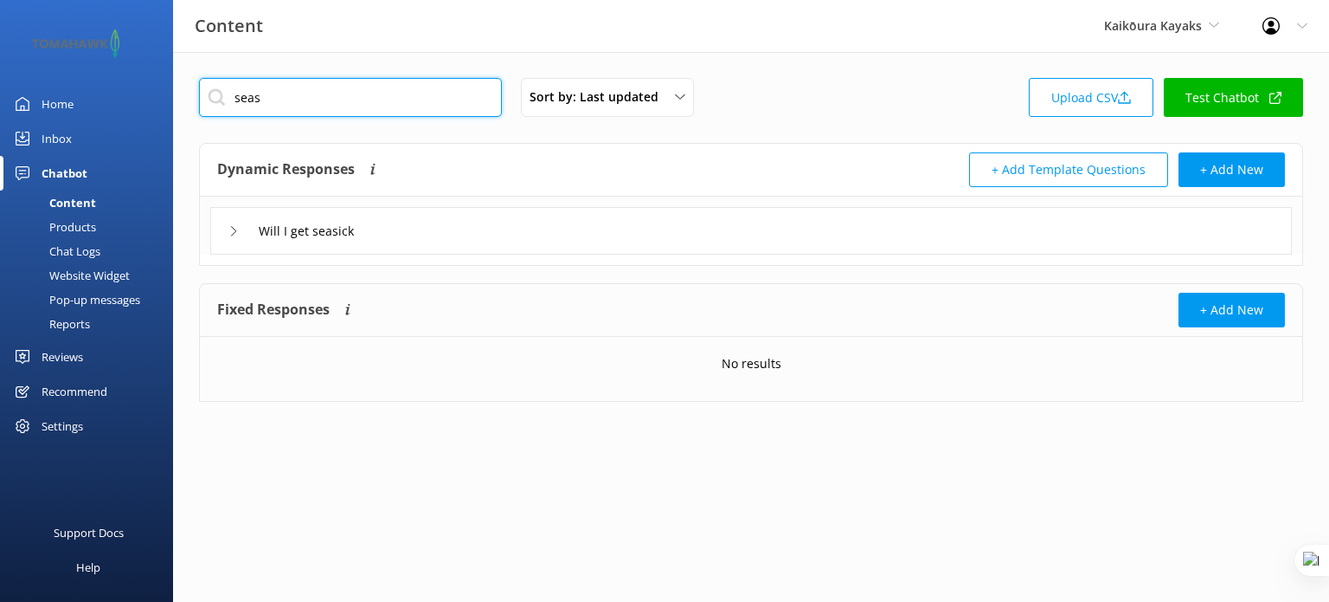
type input "seas"
click at [409, 232] on div "Will I get seasick" at bounding box center [751, 231] width 1082 height 48
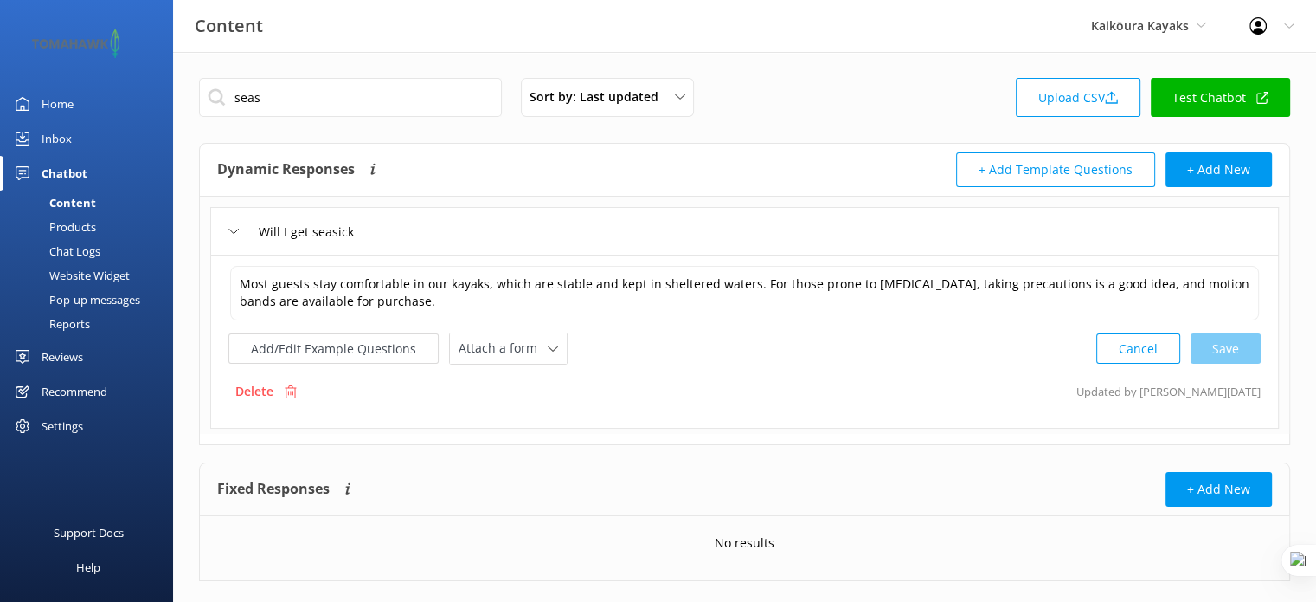
click at [80, 245] on div "Chat Logs" at bounding box center [55, 251] width 90 height 24
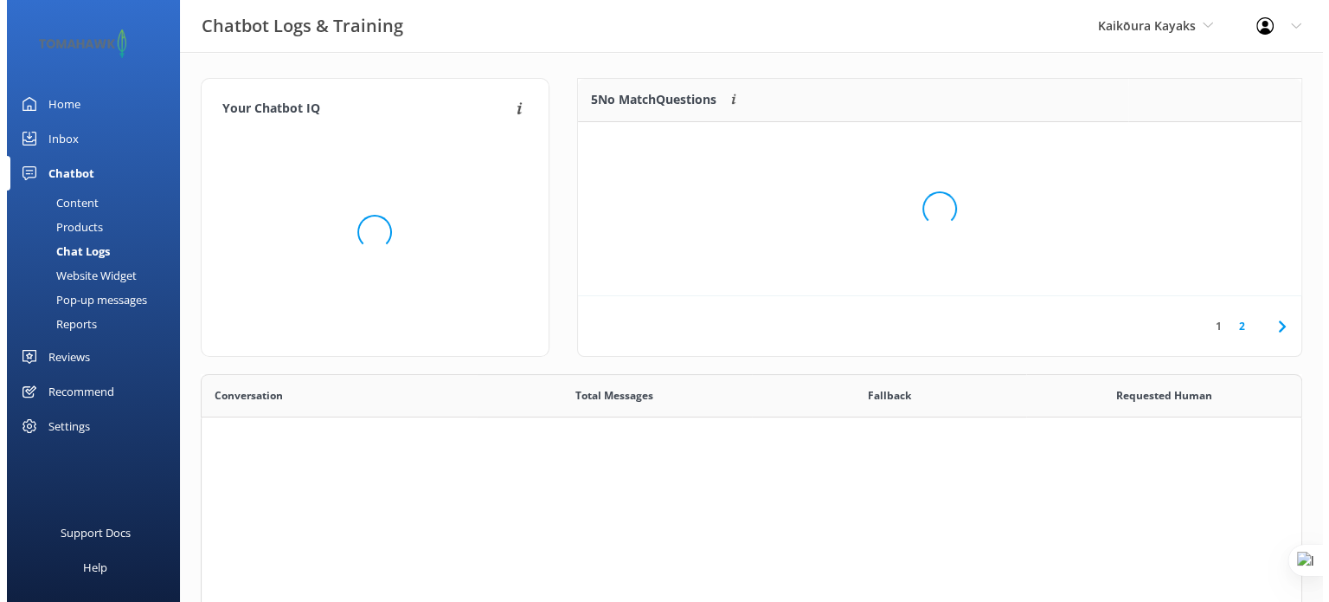
scroll to position [537, 1088]
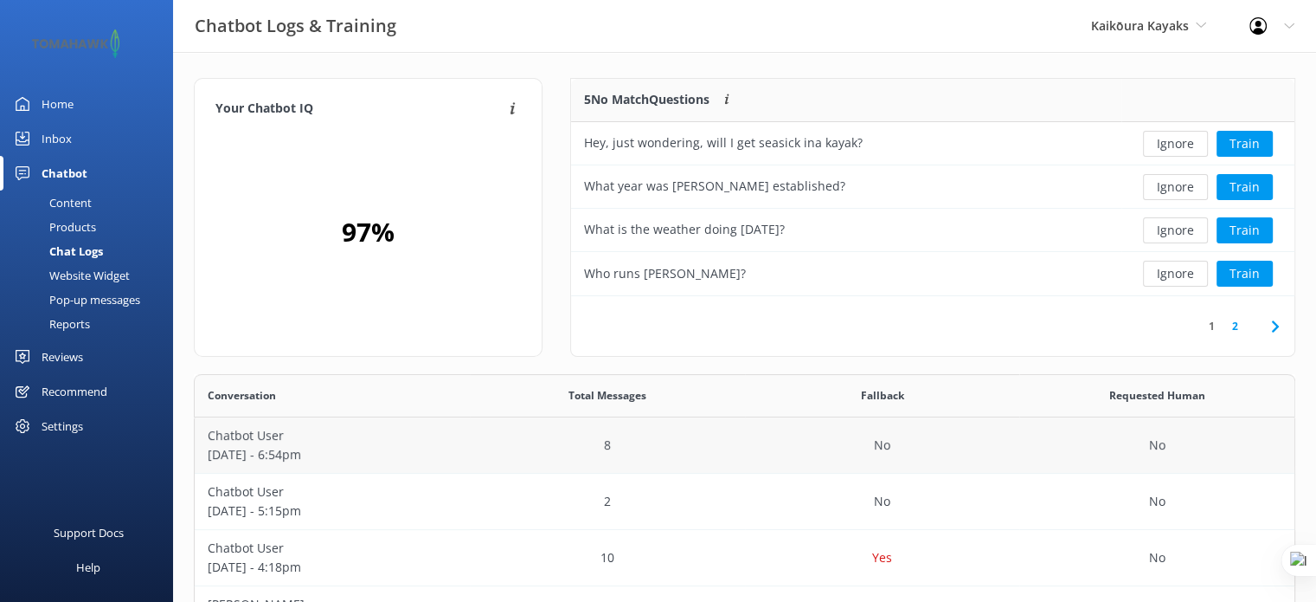
click at [329, 448] on p "September 15 - 6:54pm" at bounding box center [332, 454] width 249 height 19
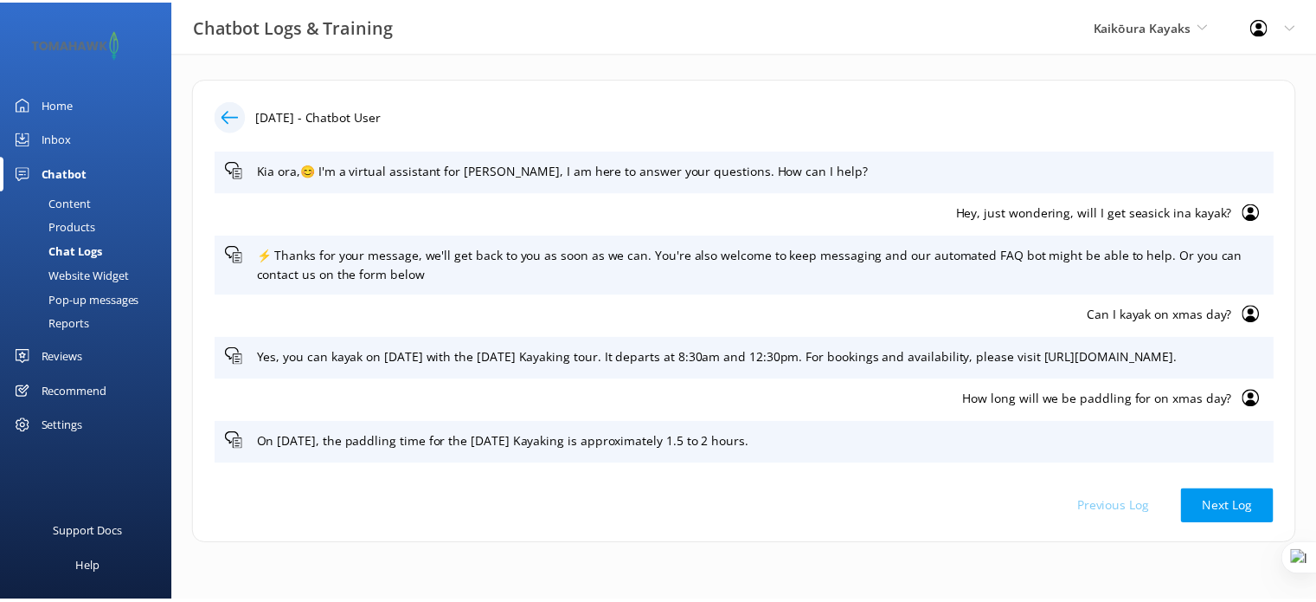
scroll to position [113, 0]
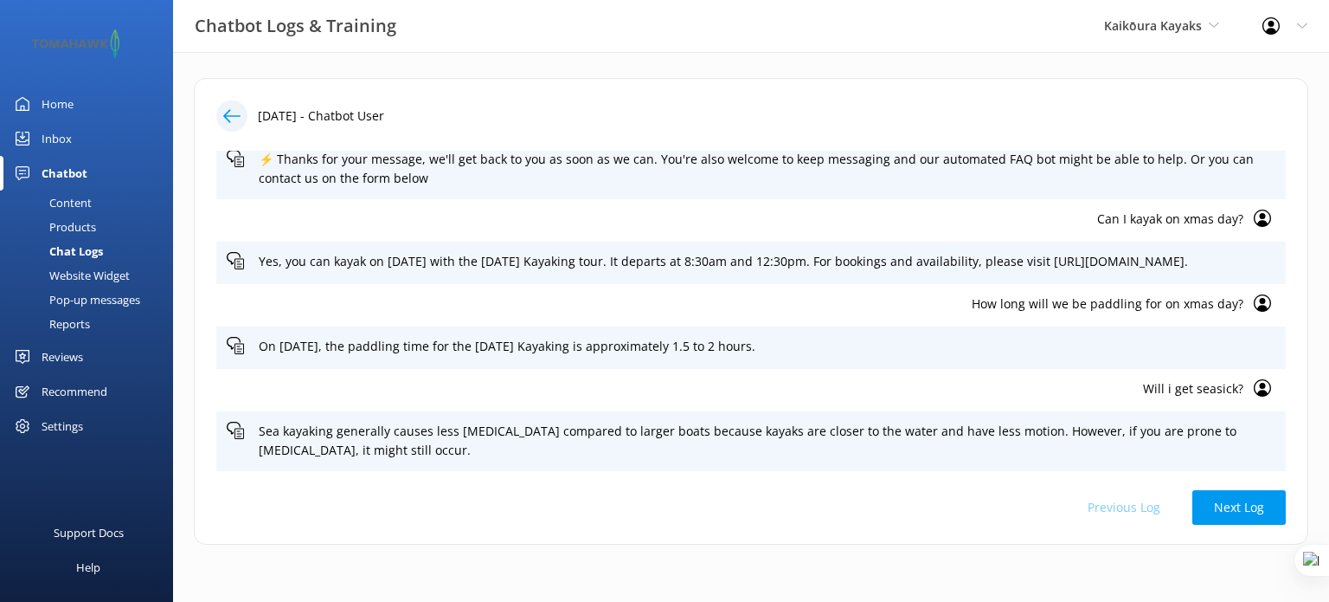
click at [1212, 387] on p "Will i get seasick?" at bounding box center [735, 388] width 1017 height 19
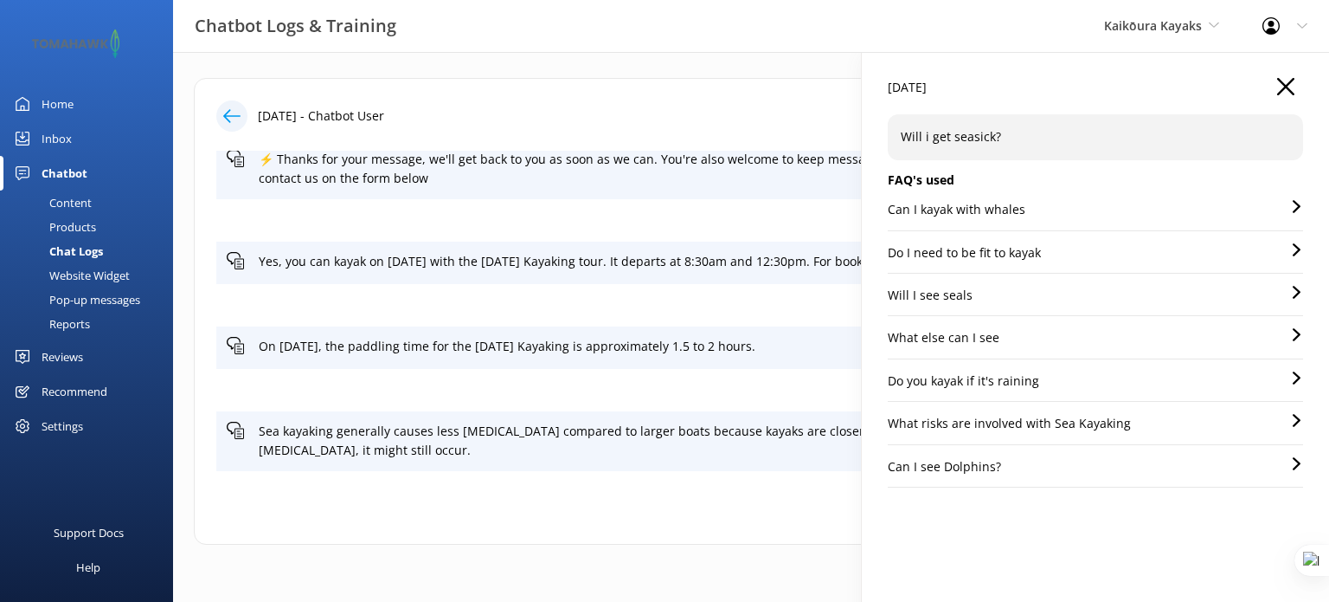
click at [1039, 207] on div "Can I kayak with whales" at bounding box center [1095, 215] width 415 height 30
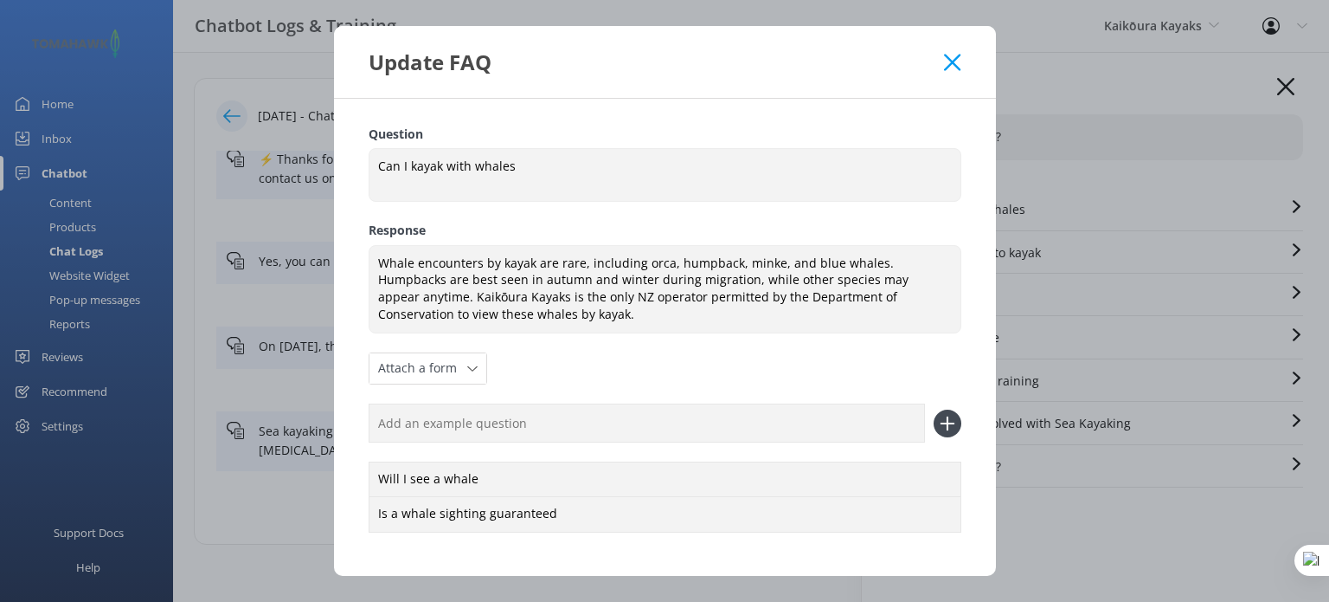
click at [960, 61] on icon at bounding box center [952, 62] width 16 height 17
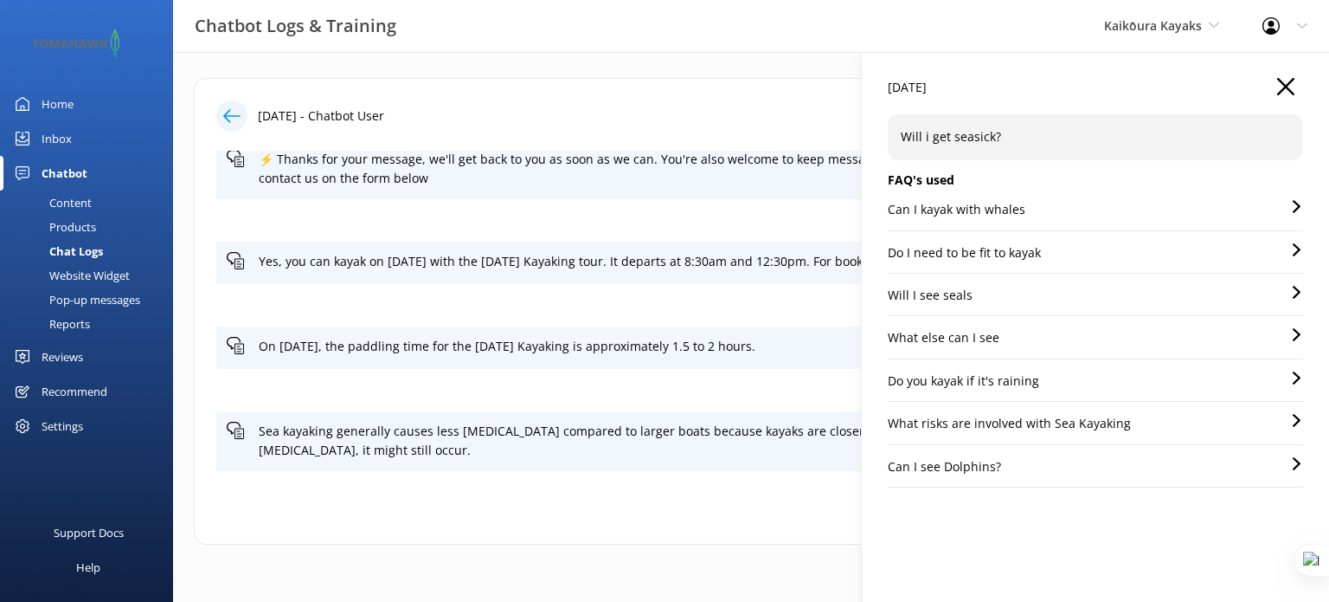
click at [1277, 86] on icon "button" at bounding box center [1285, 86] width 17 height 17
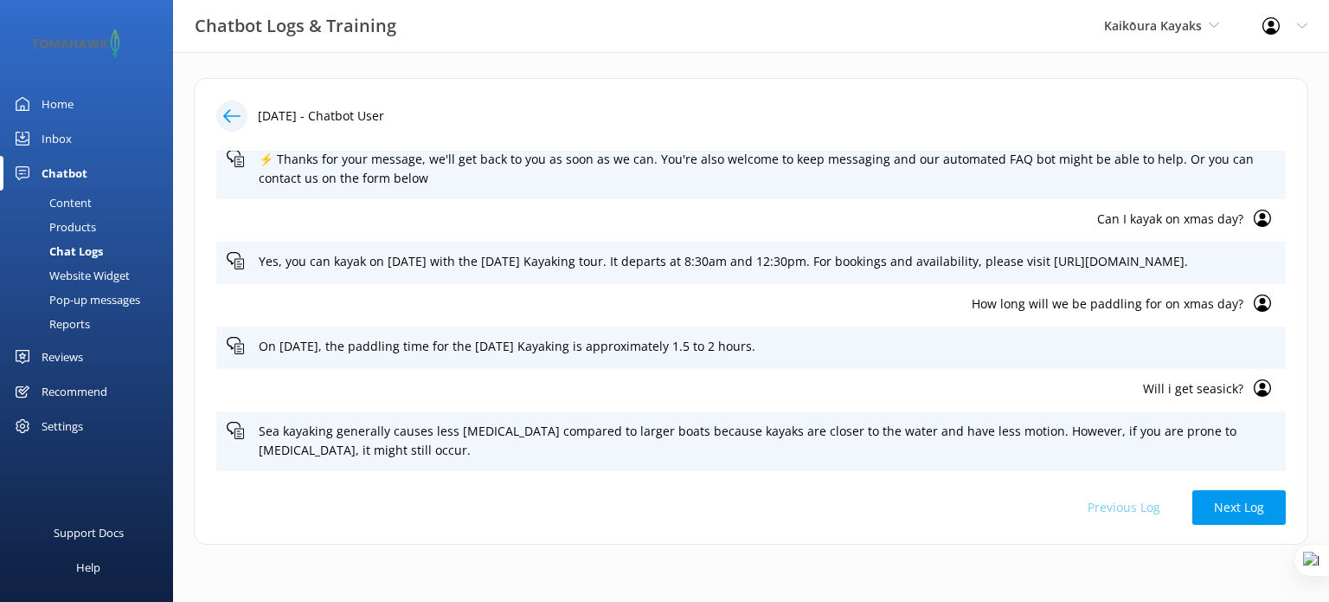
click at [70, 203] on div "Content" at bounding box center [50, 202] width 81 height 24
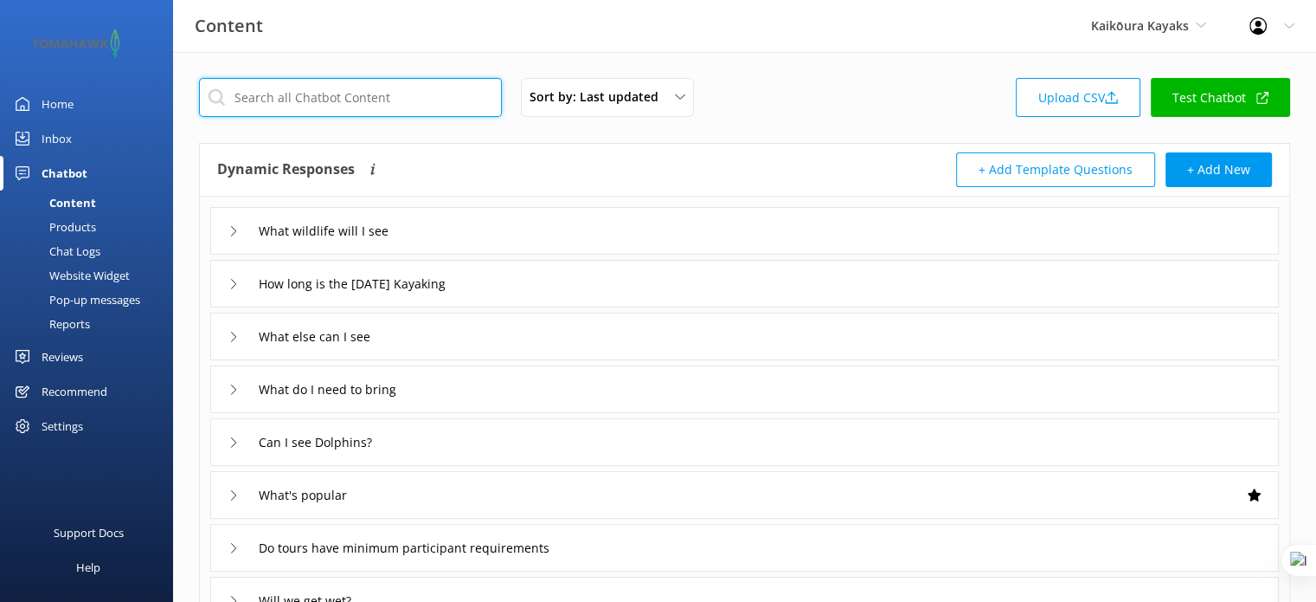
click at [353, 115] on input "text" at bounding box center [350, 97] width 303 height 39
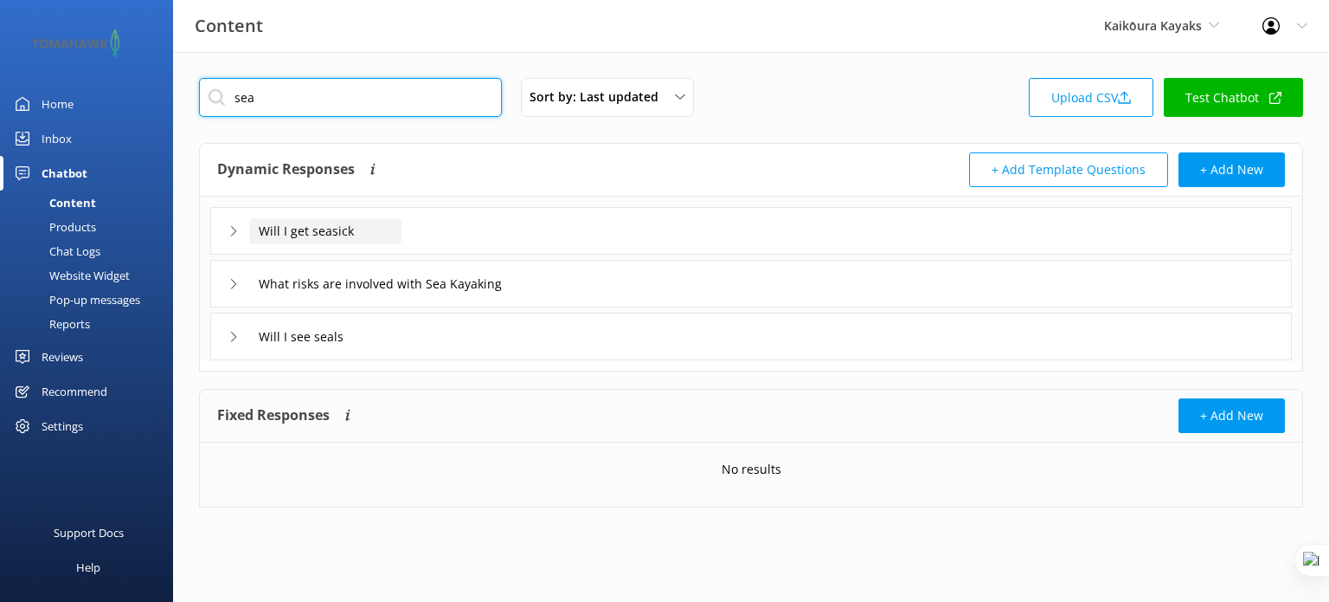
type input "sea"
click at [374, 235] on input "Will I get seasick" at bounding box center [325, 231] width 152 height 26
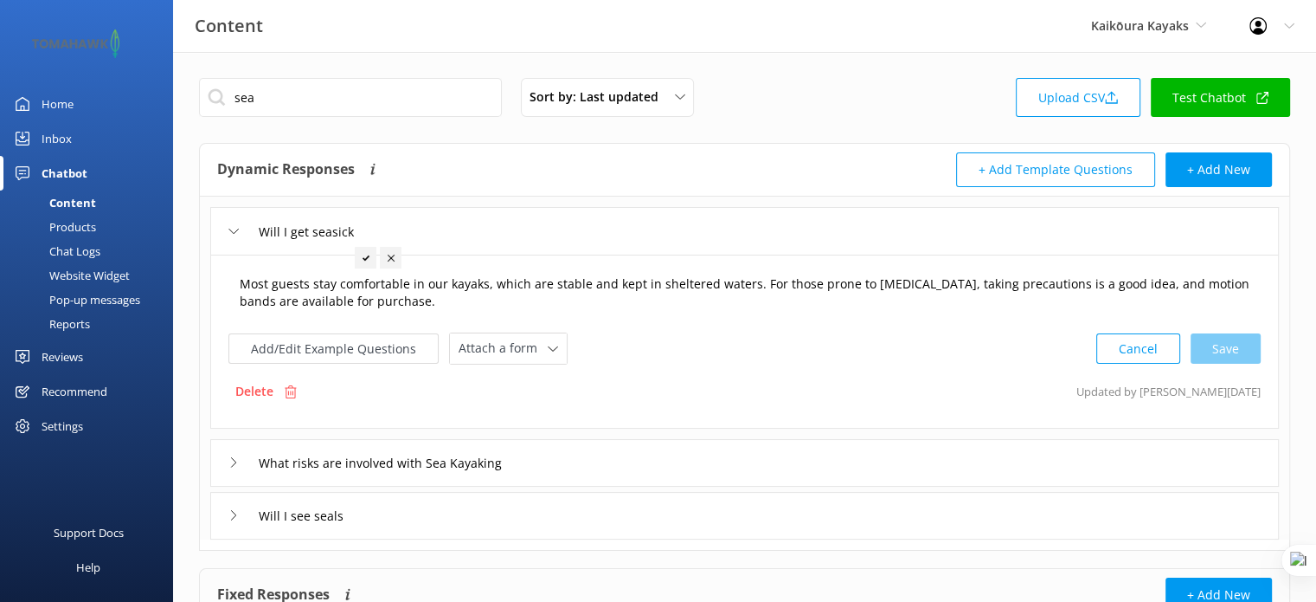
click at [446, 296] on textarea "Most guests stay comfortable in our kayaks, which are stable and kept in shelte…" at bounding box center [744, 293] width 1029 height 55
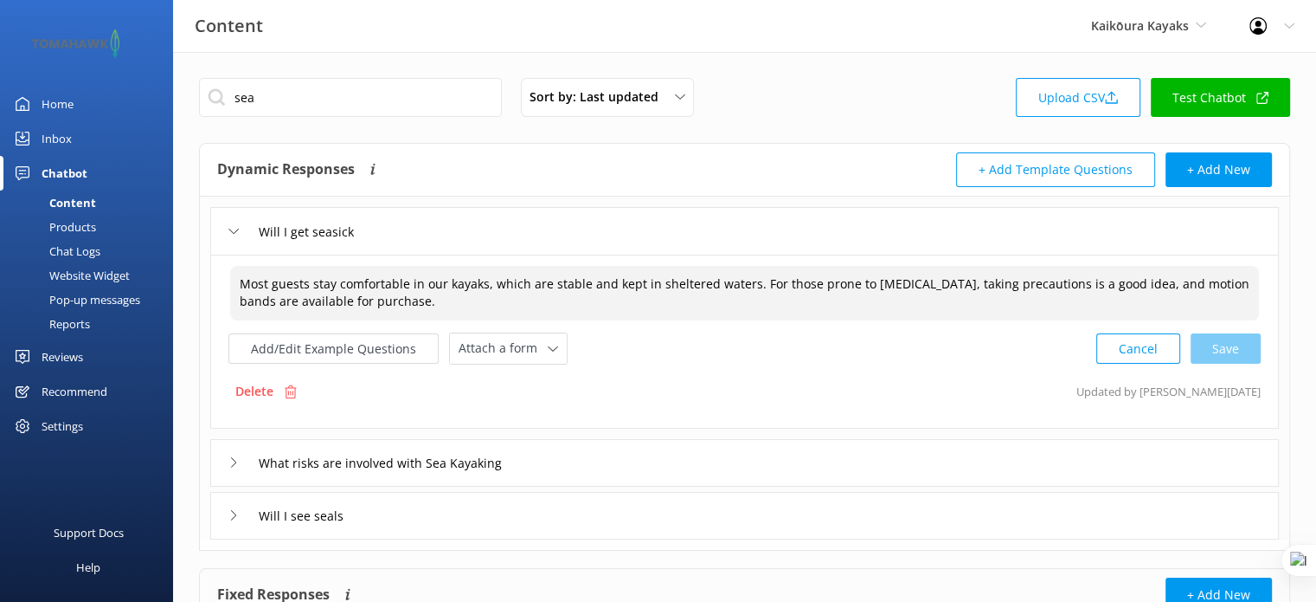
click at [446, 296] on textarea "Most guests stay comfortable in our kayaks, which are stable and kept in shelte…" at bounding box center [744, 293] width 1029 height 55
click at [299, 354] on button "Add/Edit Example Questions" at bounding box center [333, 348] width 210 height 30
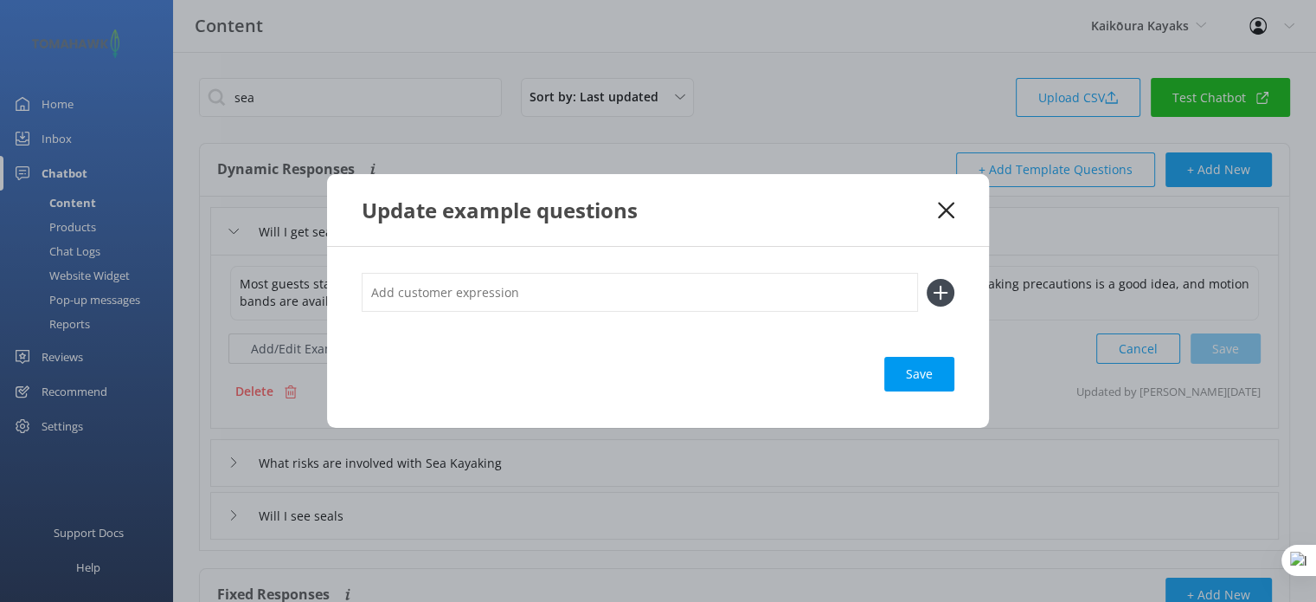
click at [952, 222] on div "Update example questions" at bounding box center [658, 210] width 662 height 72
click at [949, 211] on use at bounding box center [946, 210] width 16 height 16
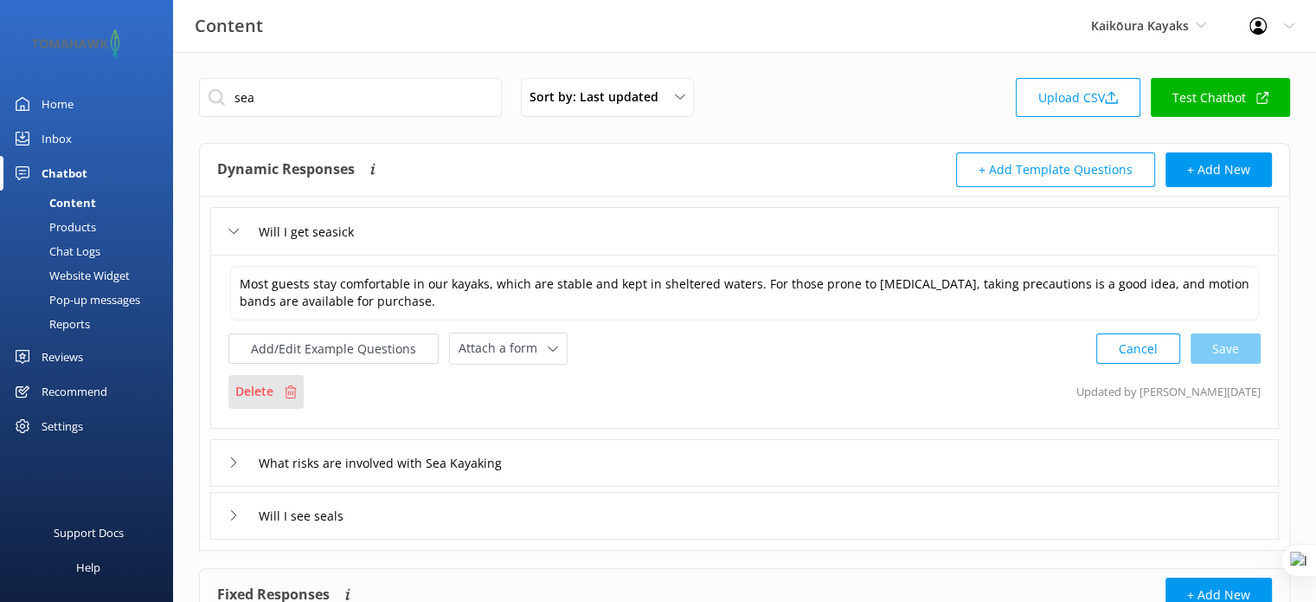
click at [237, 392] on p "Delete" at bounding box center [254, 391] width 38 height 19
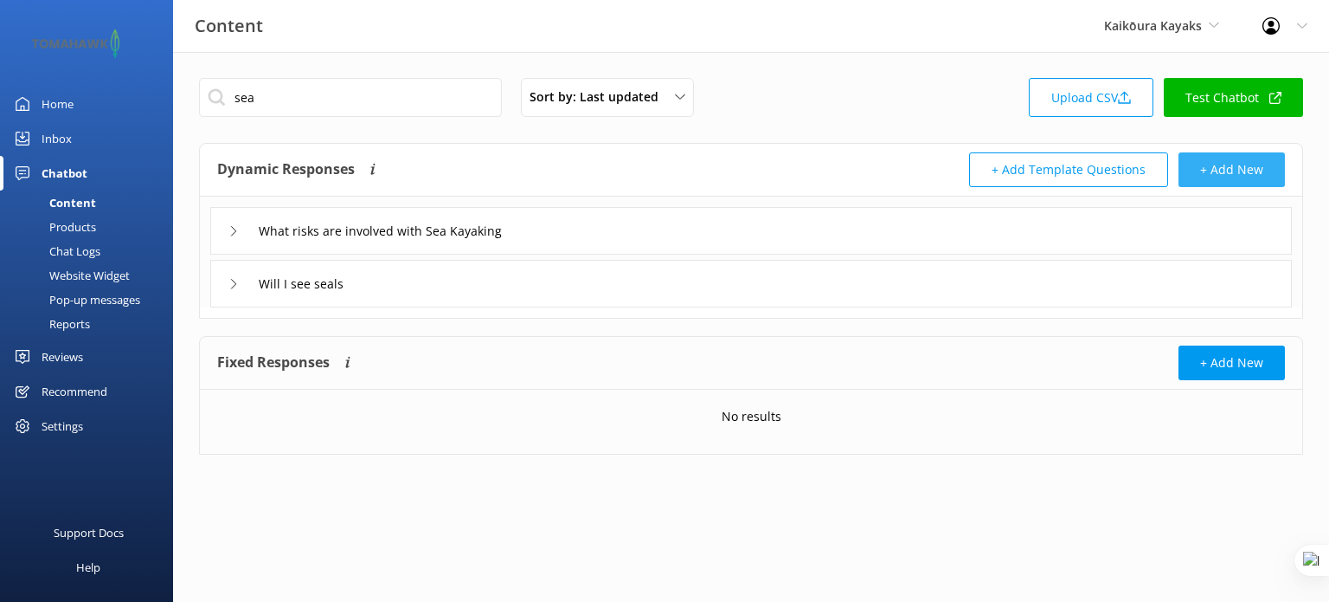
click at [1218, 178] on button "+ Add New" at bounding box center [1232, 169] width 106 height 35
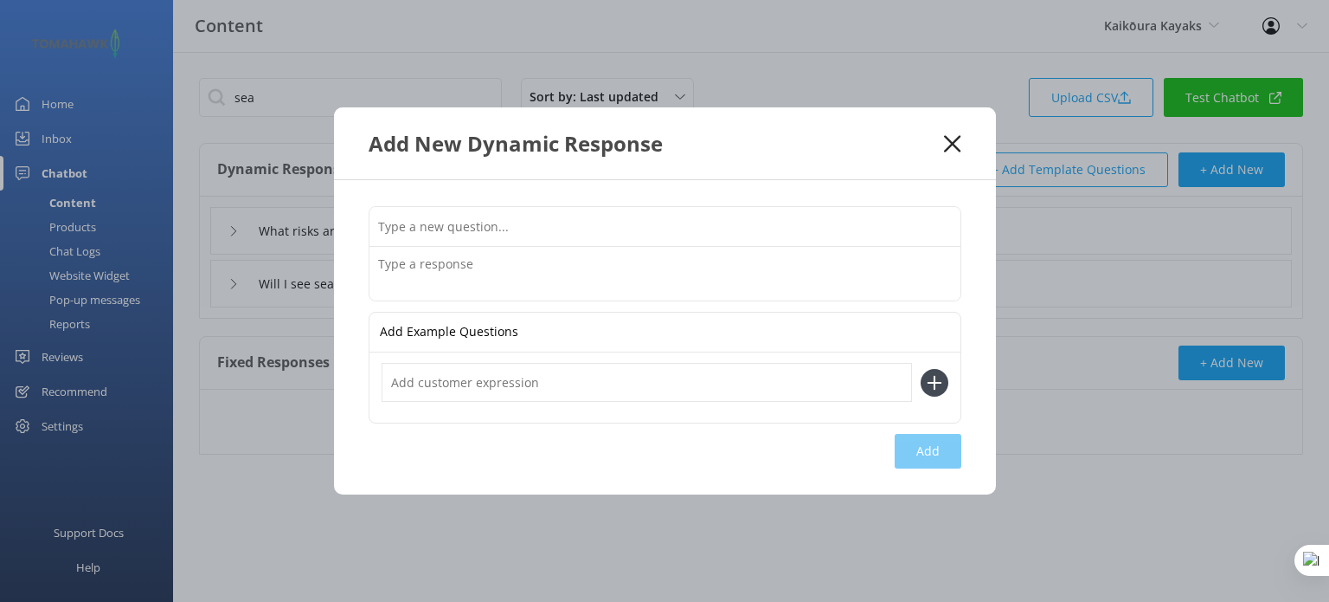
click at [627, 241] on input "text" at bounding box center [665, 226] width 591 height 39
type input "Will I get seasick"
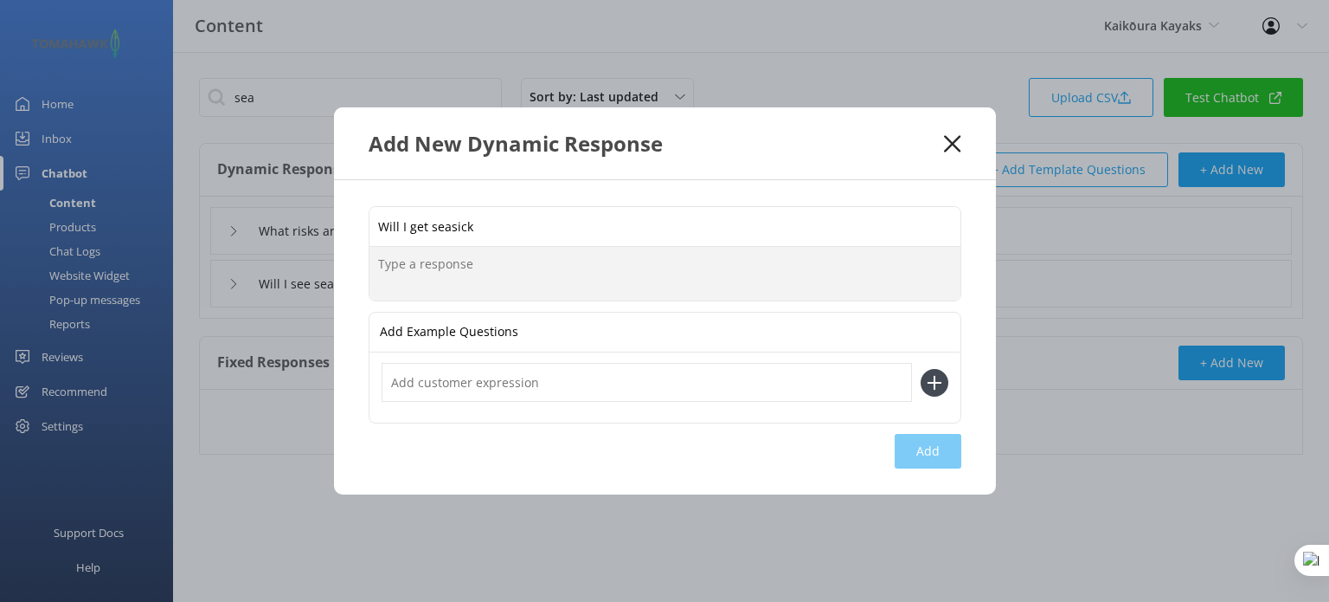
click at [423, 263] on textarea at bounding box center [665, 274] width 591 height 54
paste textarea "Most guests stay comfortable in our kayaks, which are stable and kept in shelte…"
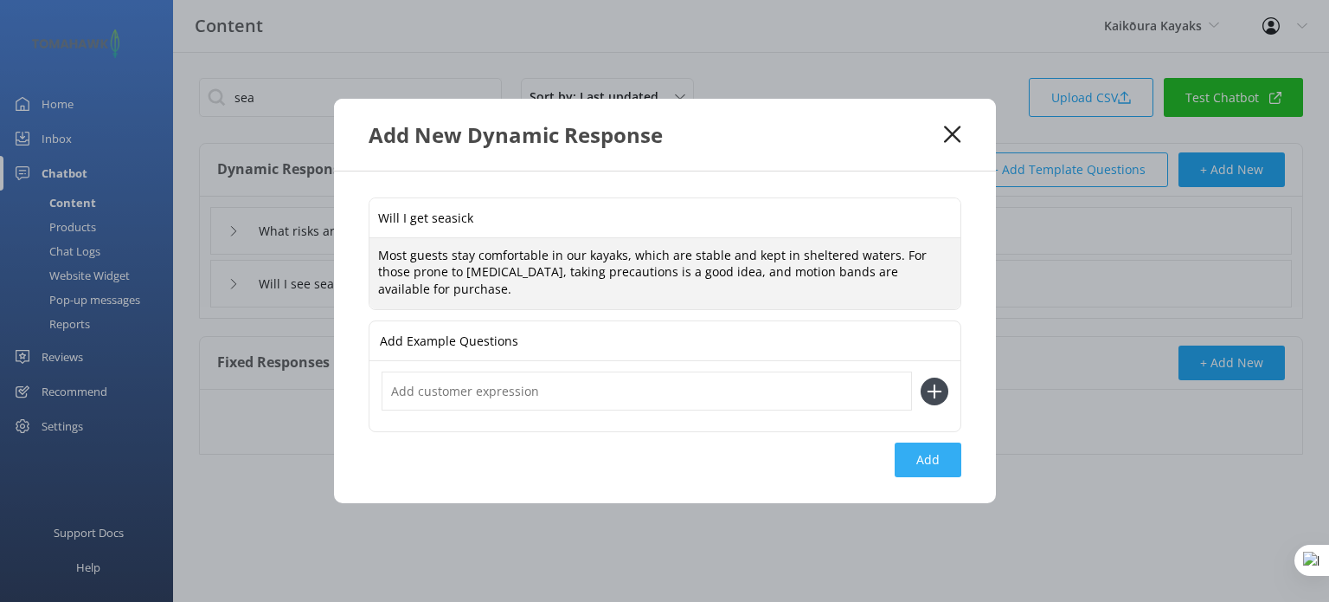
type textarea "Most guests stay comfortable in our kayaks, which are stable and kept in shelte…"
click at [935, 454] on button "Add" at bounding box center [928, 459] width 67 height 35
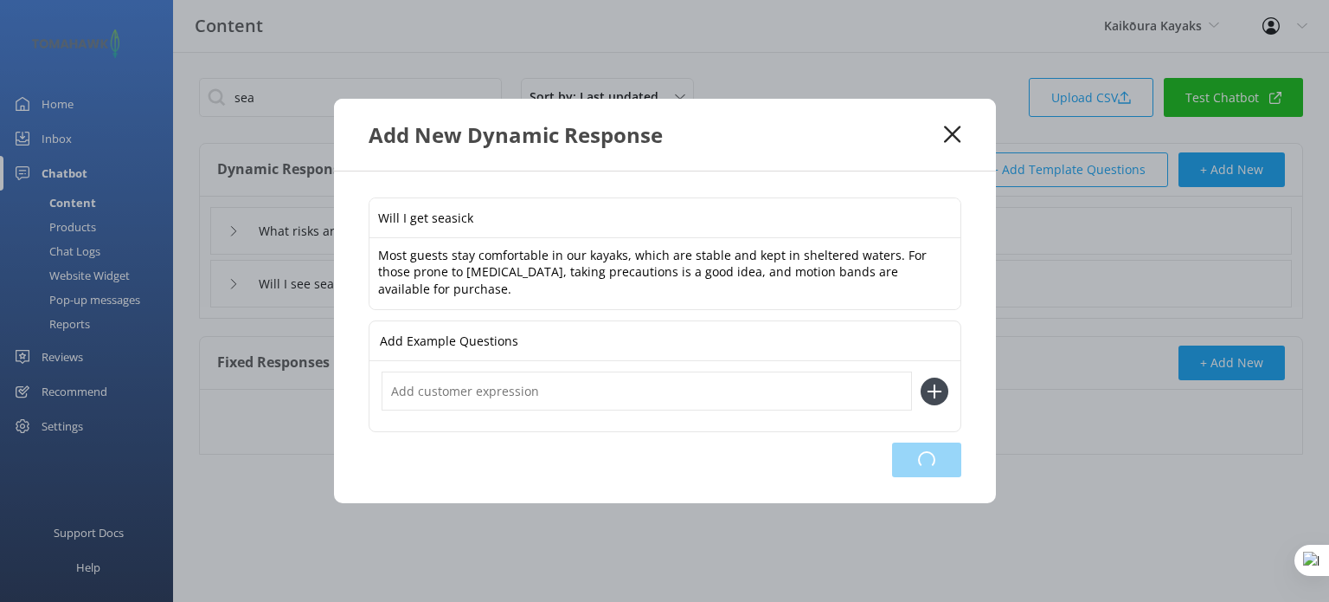
type input "Will I get seasick"
type input "What risks are involved with Sea Kayaking"
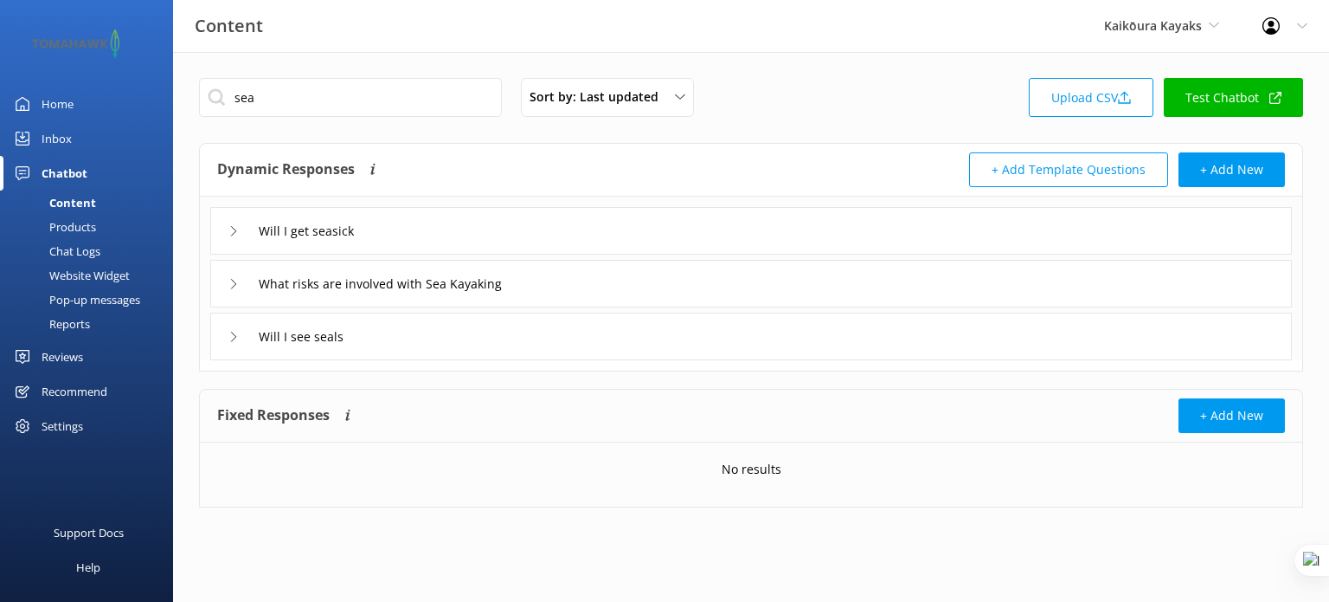
click at [433, 222] on div "Will I get seasick" at bounding box center [751, 231] width 1082 height 48
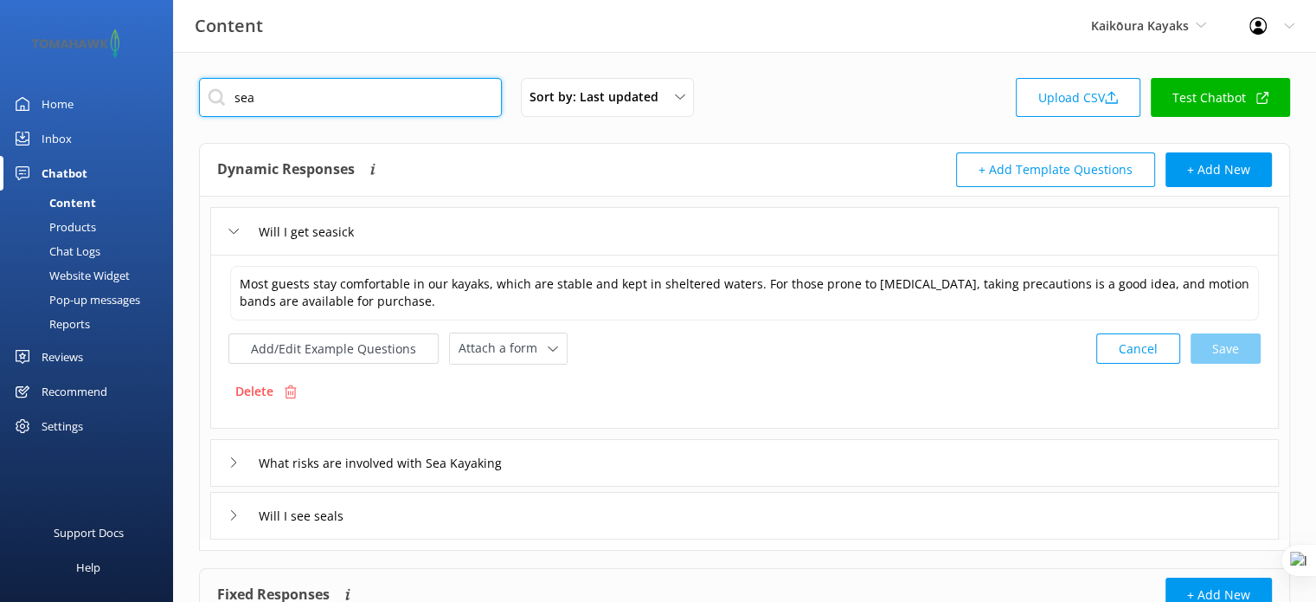
drag, startPoint x: 411, startPoint y: 88, endPoint x: 357, endPoint y: 93, distance: 54.8
click at [357, 93] on input "sea" at bounding box center [350, 97] width 303 height 39
type input "s"
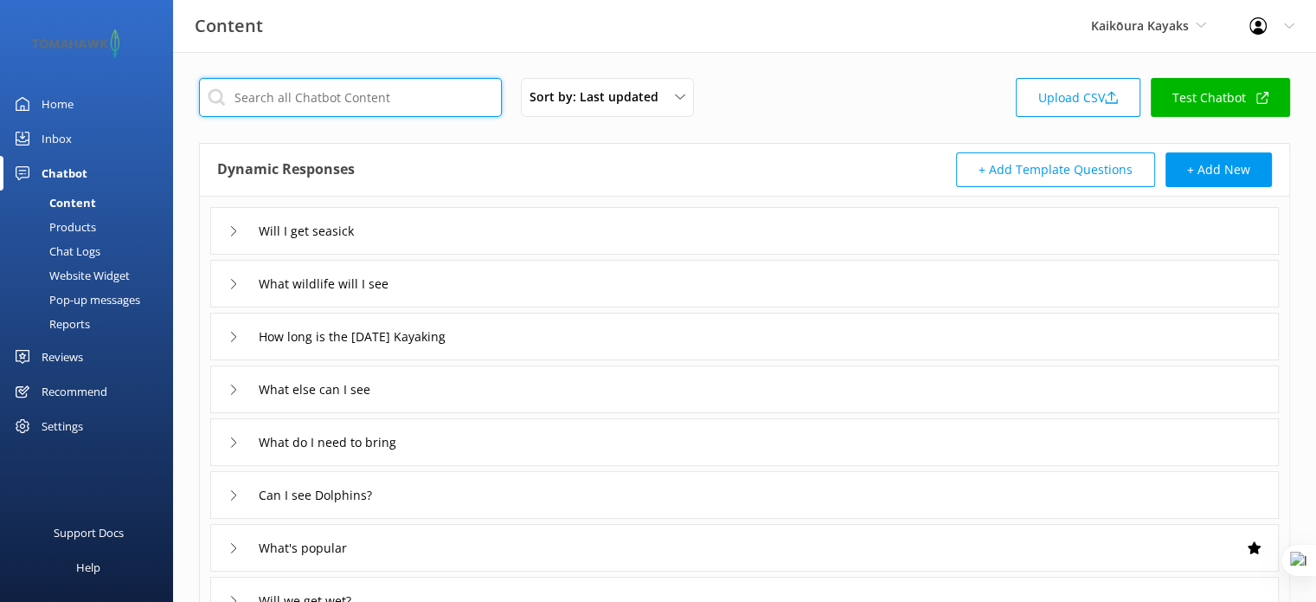
scroll to position [355, 0]
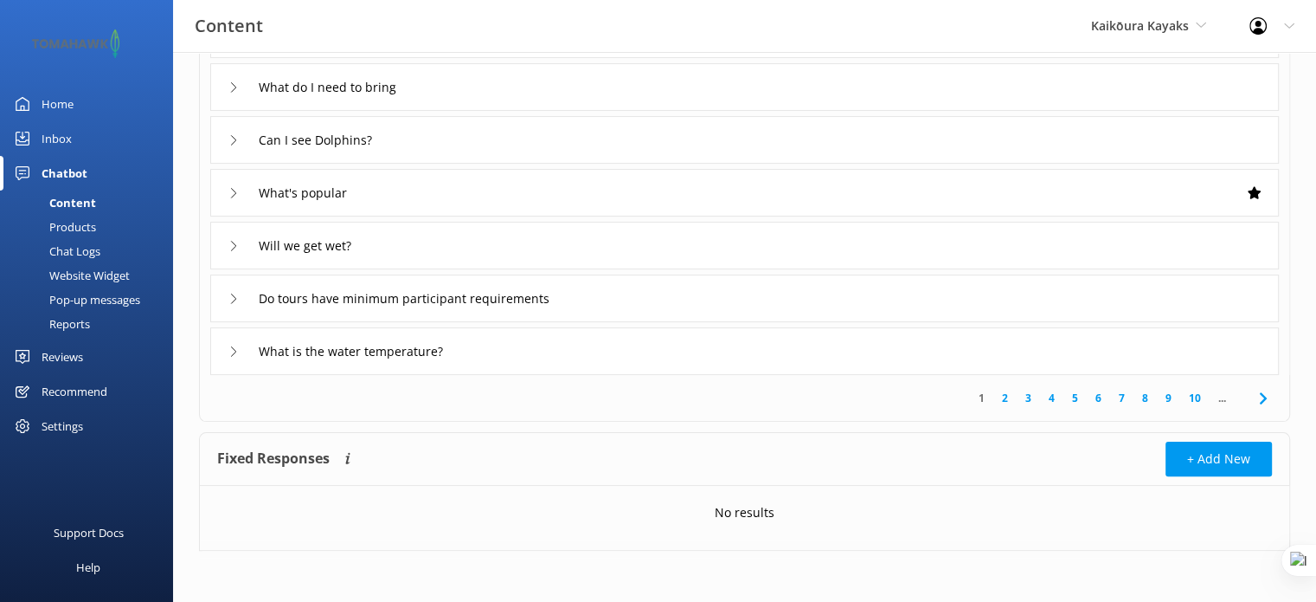
click at [660, 248] on div "Will we get wet?" at bounding box center [744, 246] width 1069 height 48
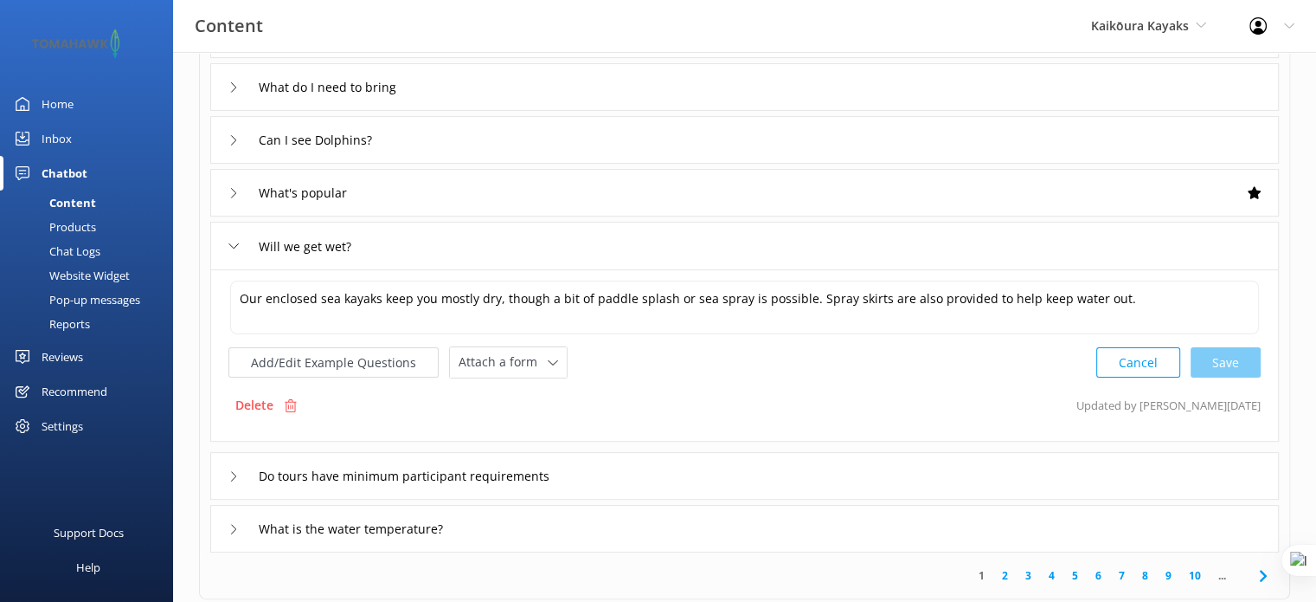
click at [677, 192] on div "What's popular" at bounding box center [744, 193] width 1069 height 48
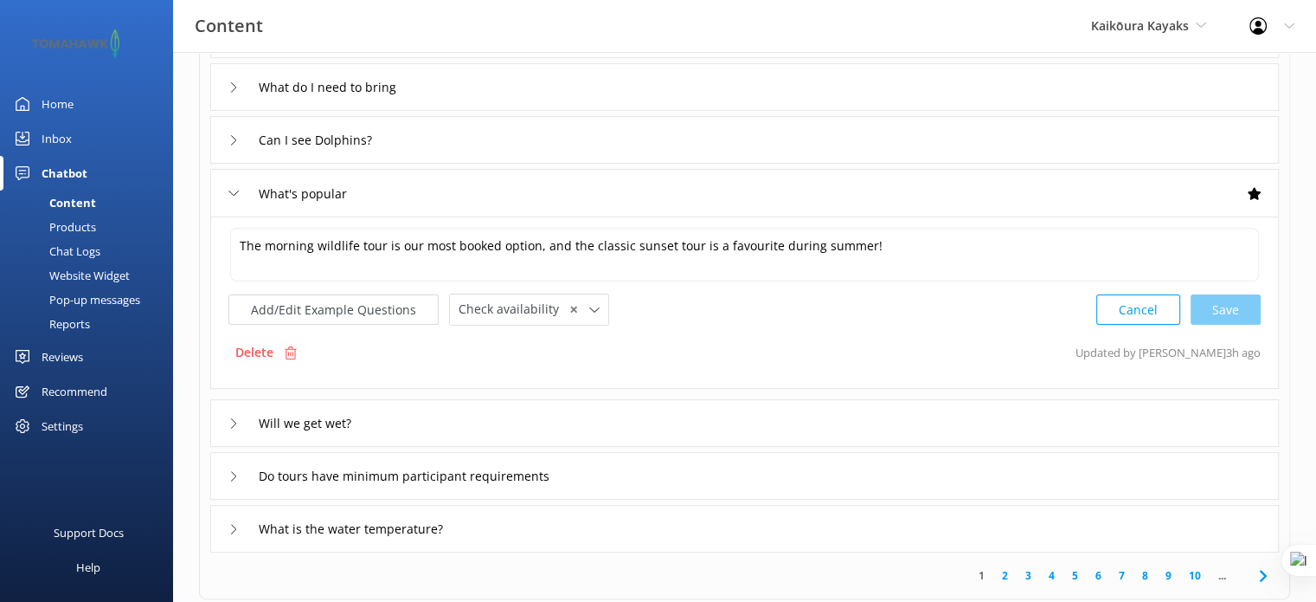
click at [710, 138] on div "Can I see Dolphins?" at bounding box center [744, 140] width 1069 height 48
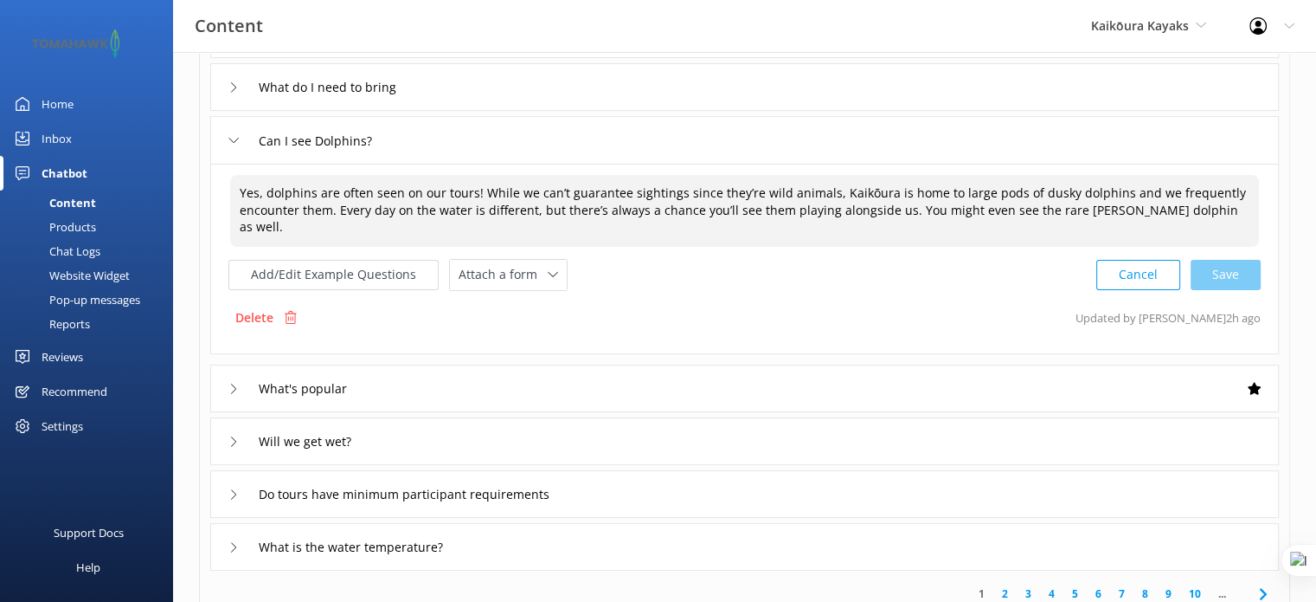
drag, startPoint x: 273, startPoint y: 191, endPoint x: 228, endPoint y: 200, distance: 45.0
click at [229, 200] on div "Yes, dolphins are often seen on our tours! While we can’t guarantee sightings s…" at bounding box center [744, 211] width 1031 height 74
click at [1217, 257] on div "Cancel Loading.." at bounding box center [1179, 273] width 164 height 32
type textarea "Dolphins are often seen on our tours! While we can’t guarantee sightings since …"
